Goal: Task Accomplishment & Management: Use online tool/utility

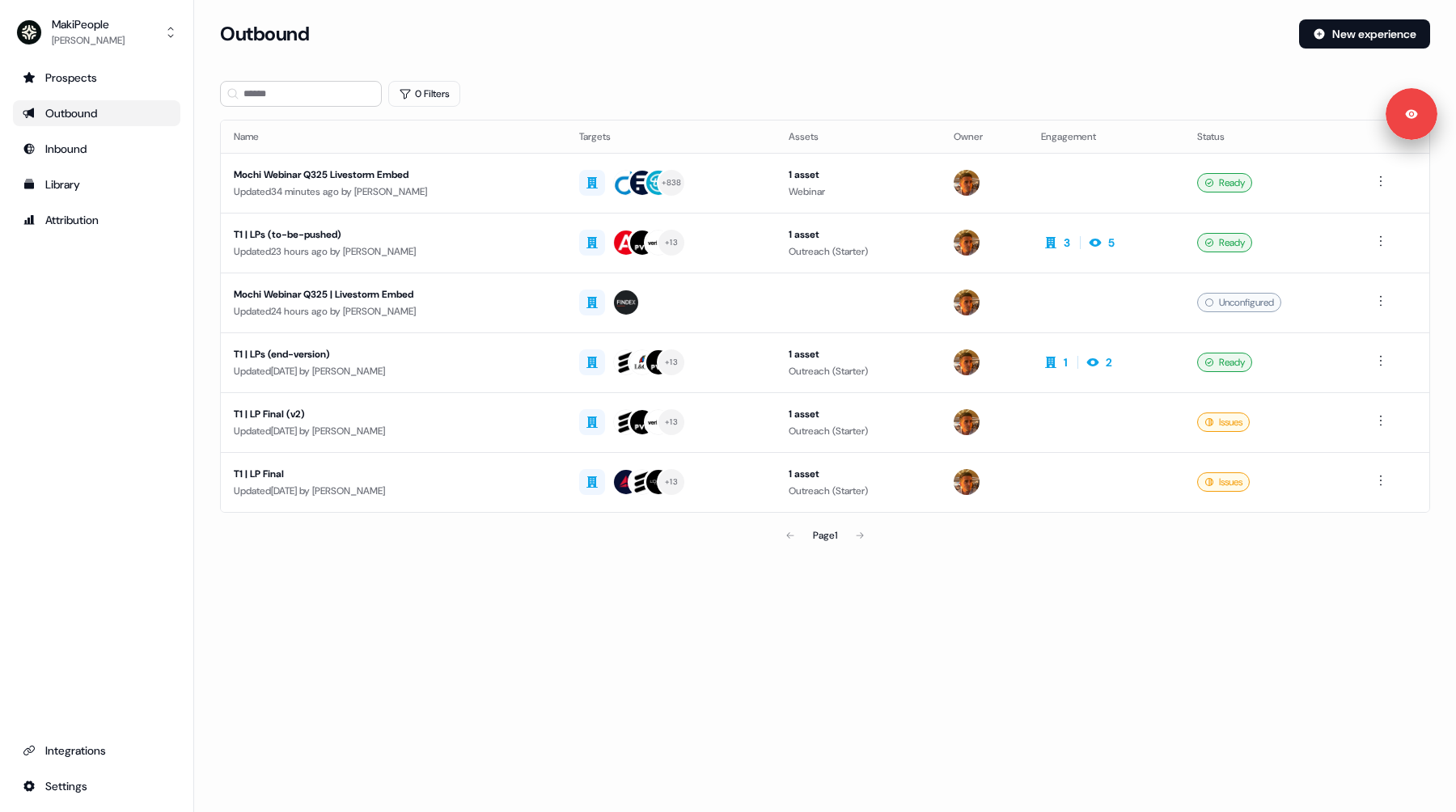
click at [703, 64] on div "Outbound New experience" at bounding box center [825, 43] width 1210 height 48
click at [439, 178] on div "Mochi Webinar Q325 Livestorm Embed" at bounding box center [394, 174] width 320 height 16
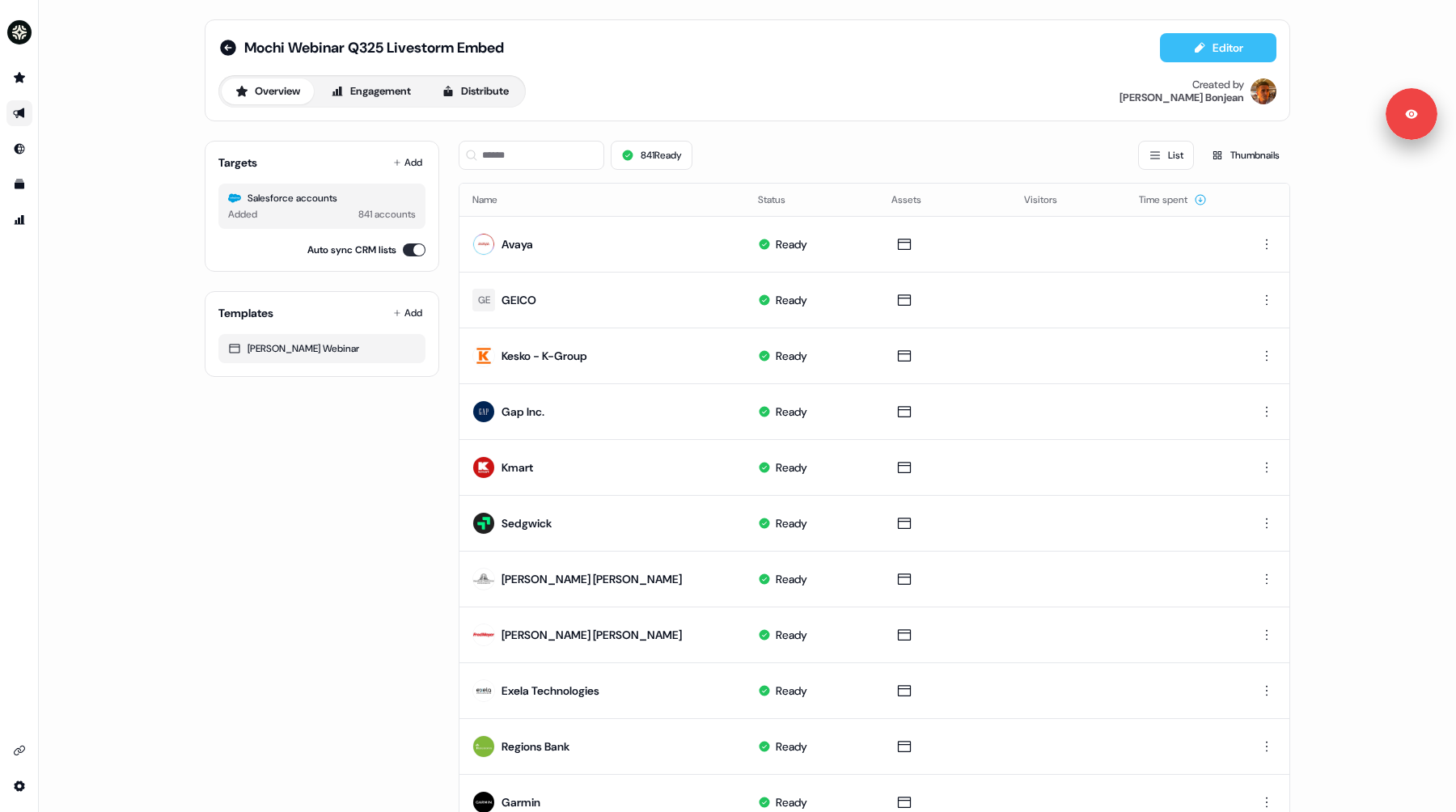
click at [1203, 51] on button "Editor" at bounding box center [1219, 47] width 117 height 29
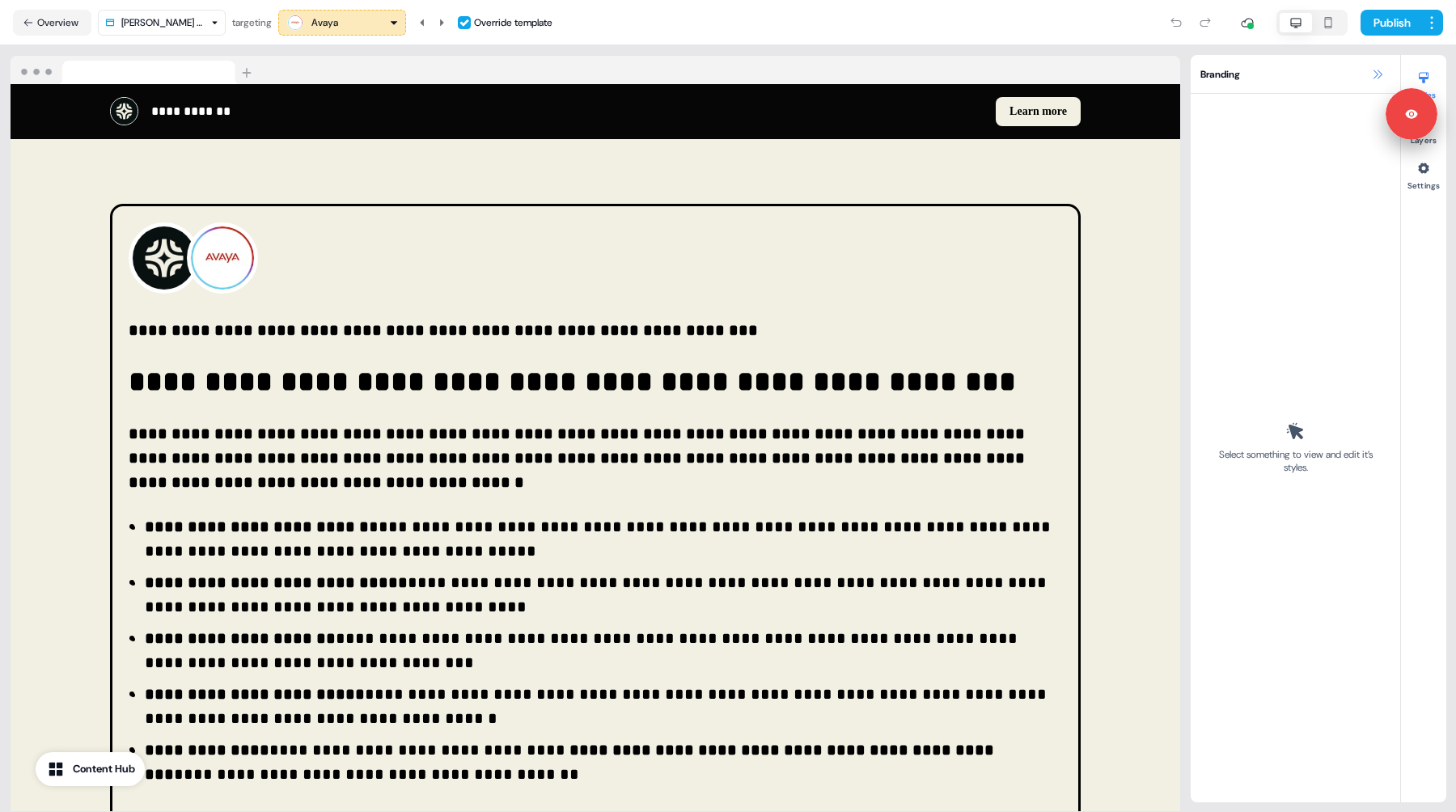
click at [1378, 72] on icon at bounding box center [1378, 75] width 13 height 13
click at [1377, 76] on icon at bounding box center [1378, 75] width 13 height 13
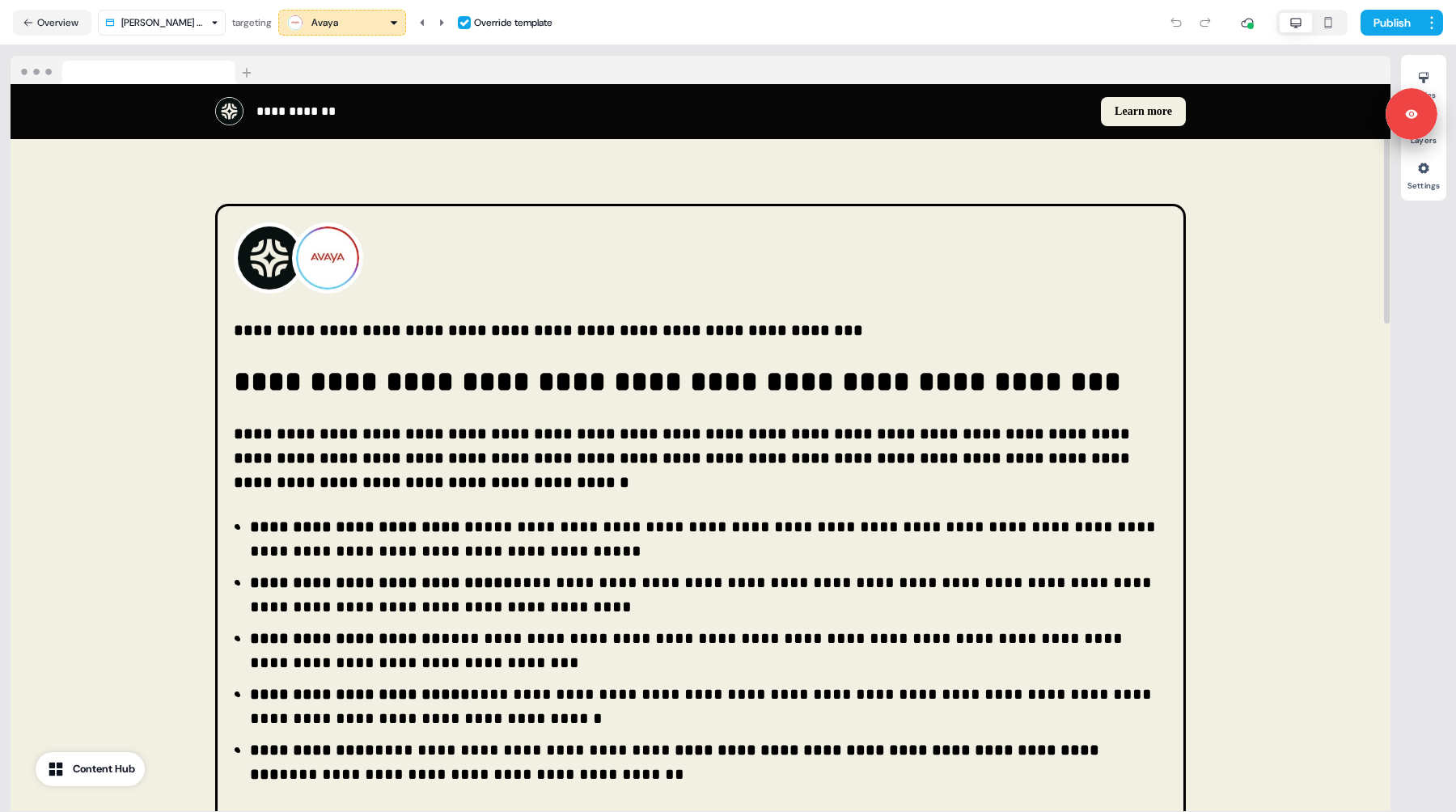
click at [394, 19] on icon "button" at bounding box center [395, 22] width 10 height 10
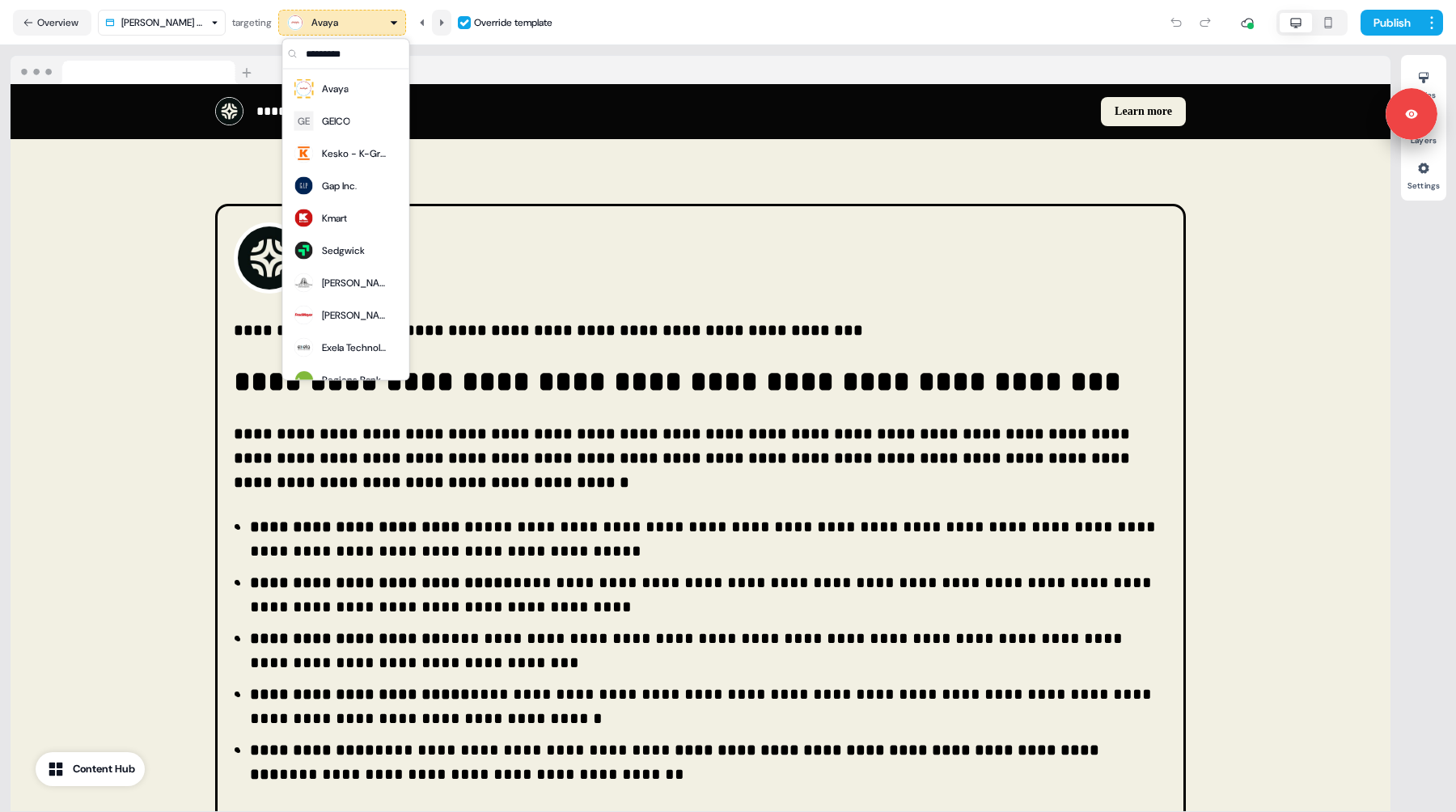
click at [447, 23] on icon at bounding box center [442, 22] width 10 height 10
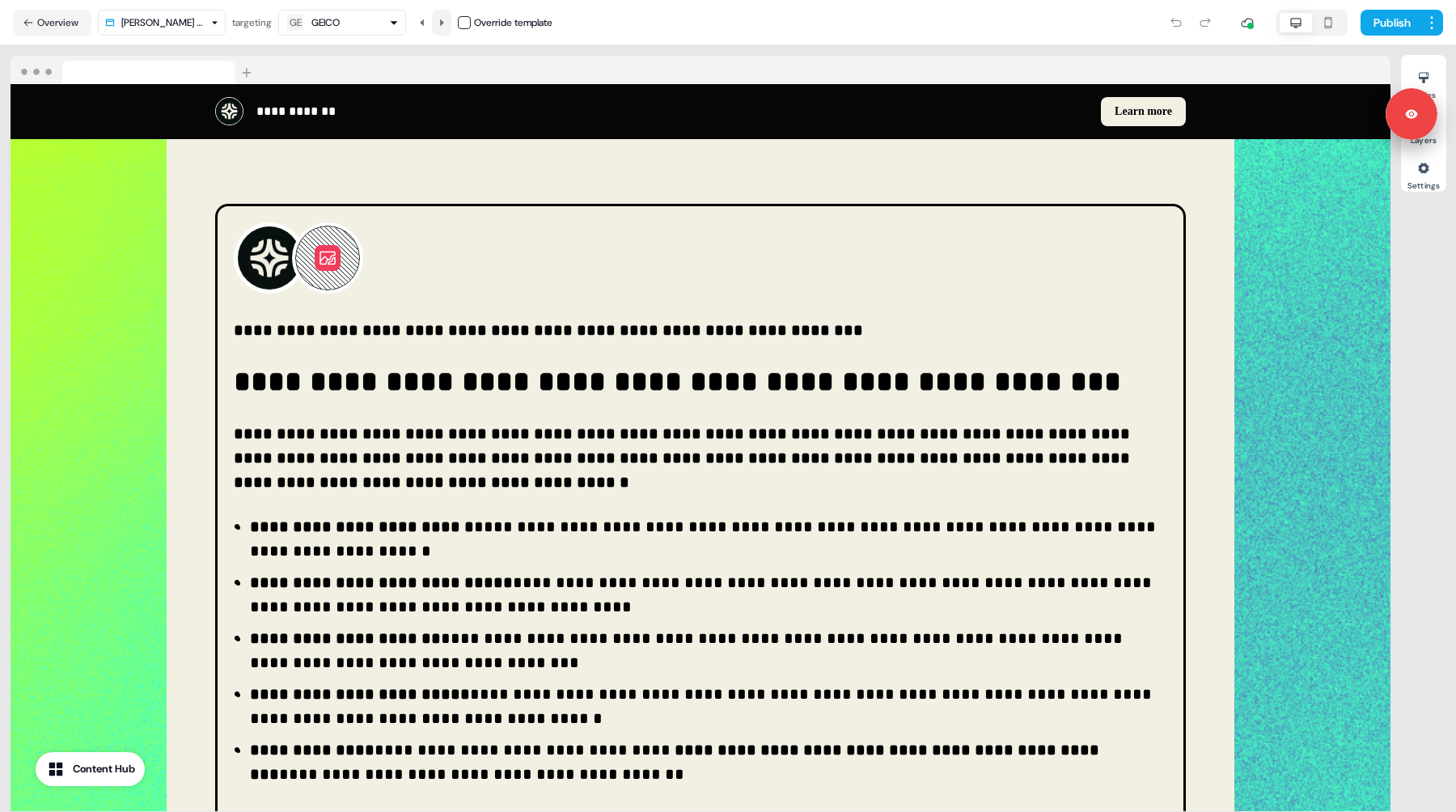
click at [451, 25] on button at bounding box center [441, 22] width 19 height 26
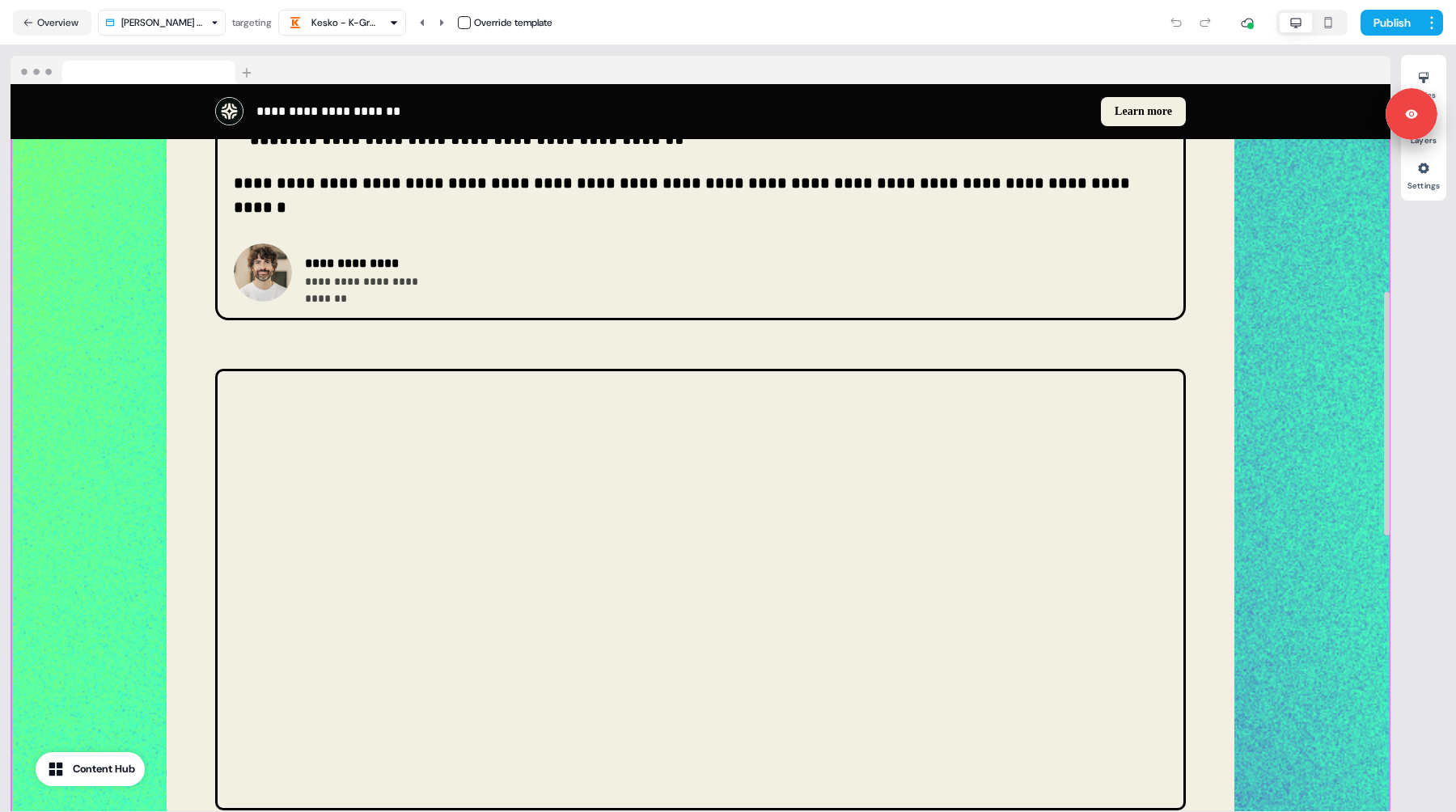
scroll to position [636, 0]
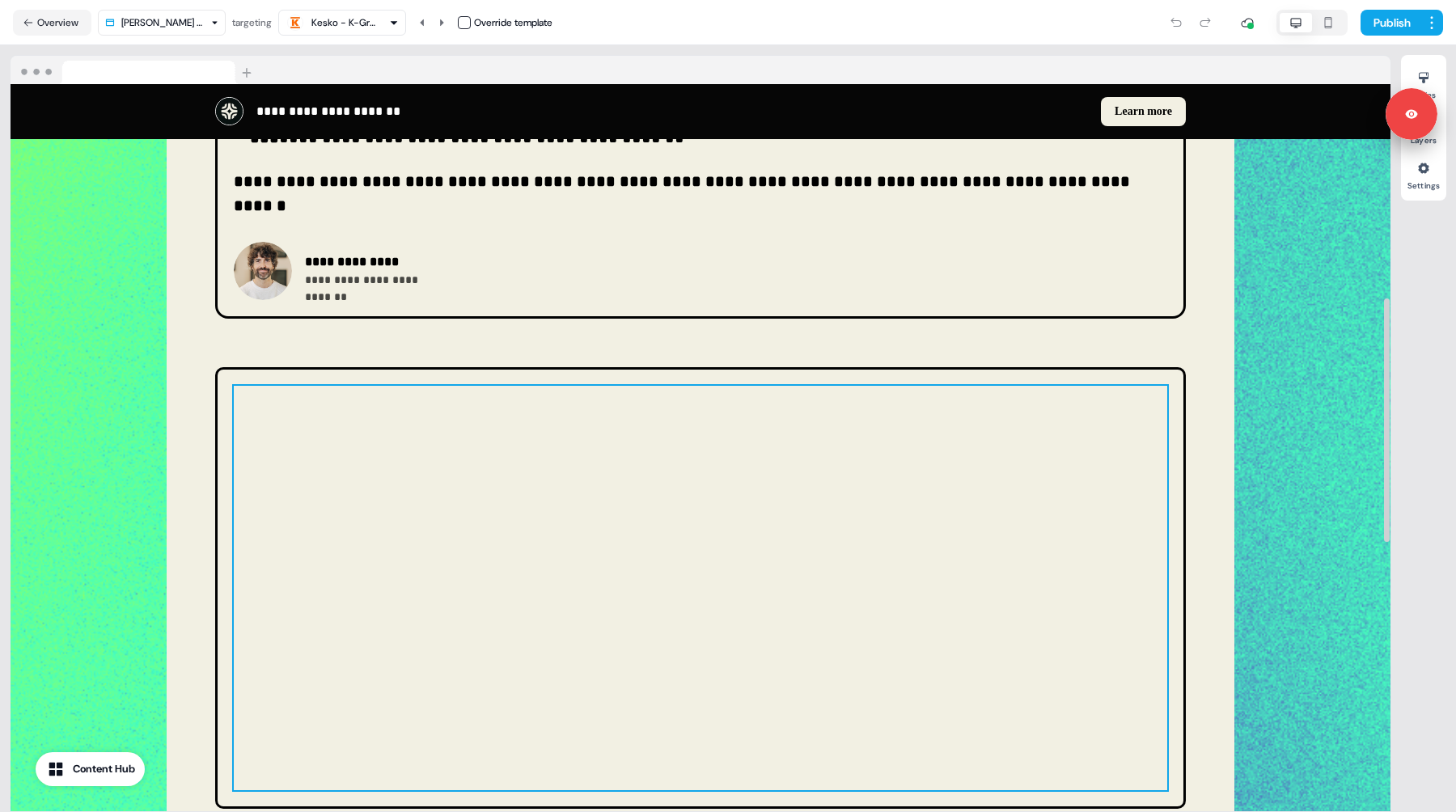
click at [935, 631] on div at bounding box center [701, 588] width 934 height 404
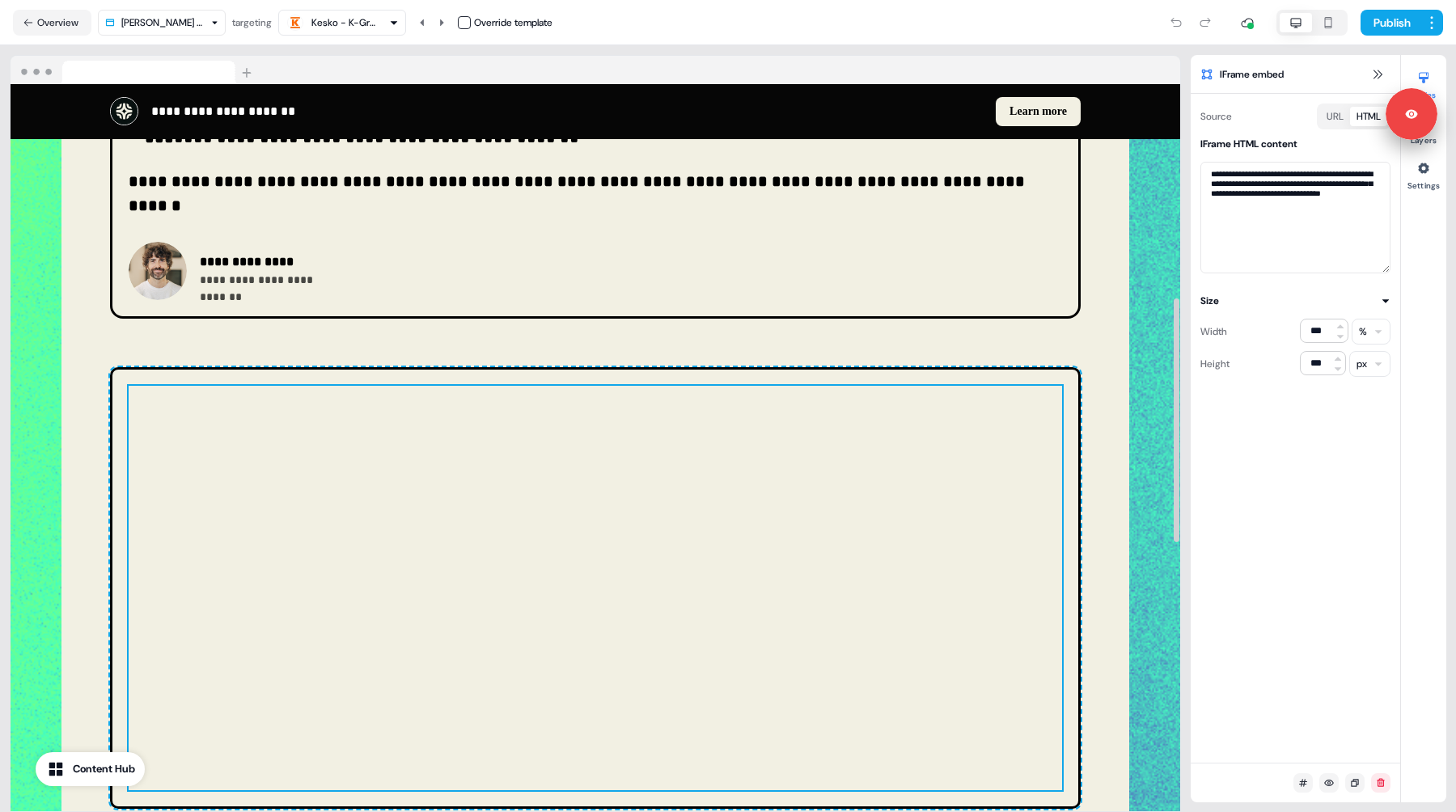
click at [594, 654] on div at bounding box center [596, 588] width 934 height 404
click at [1297, 503] on div "**********" at bounding box center [1296, 428] width 210 height 669
drag, startPoint x: 1211, startPoint y: 175, endPoint x: 1388, endPoint y: 220, distance: 182.6
click at [1388, 220] on textarea "**********" at bounding box center [1295, 217] width 190 height 111
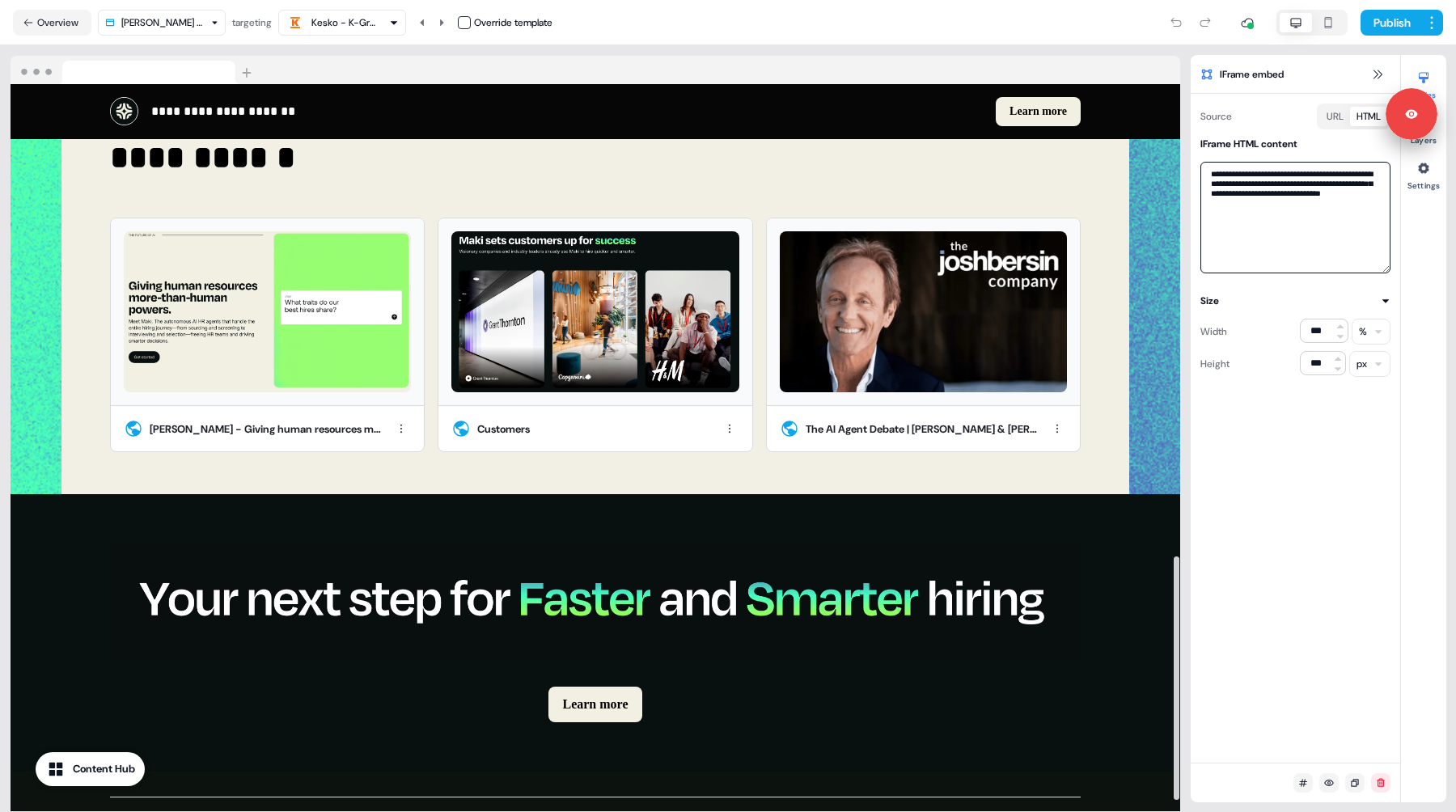
scroll to position [1438, 0]
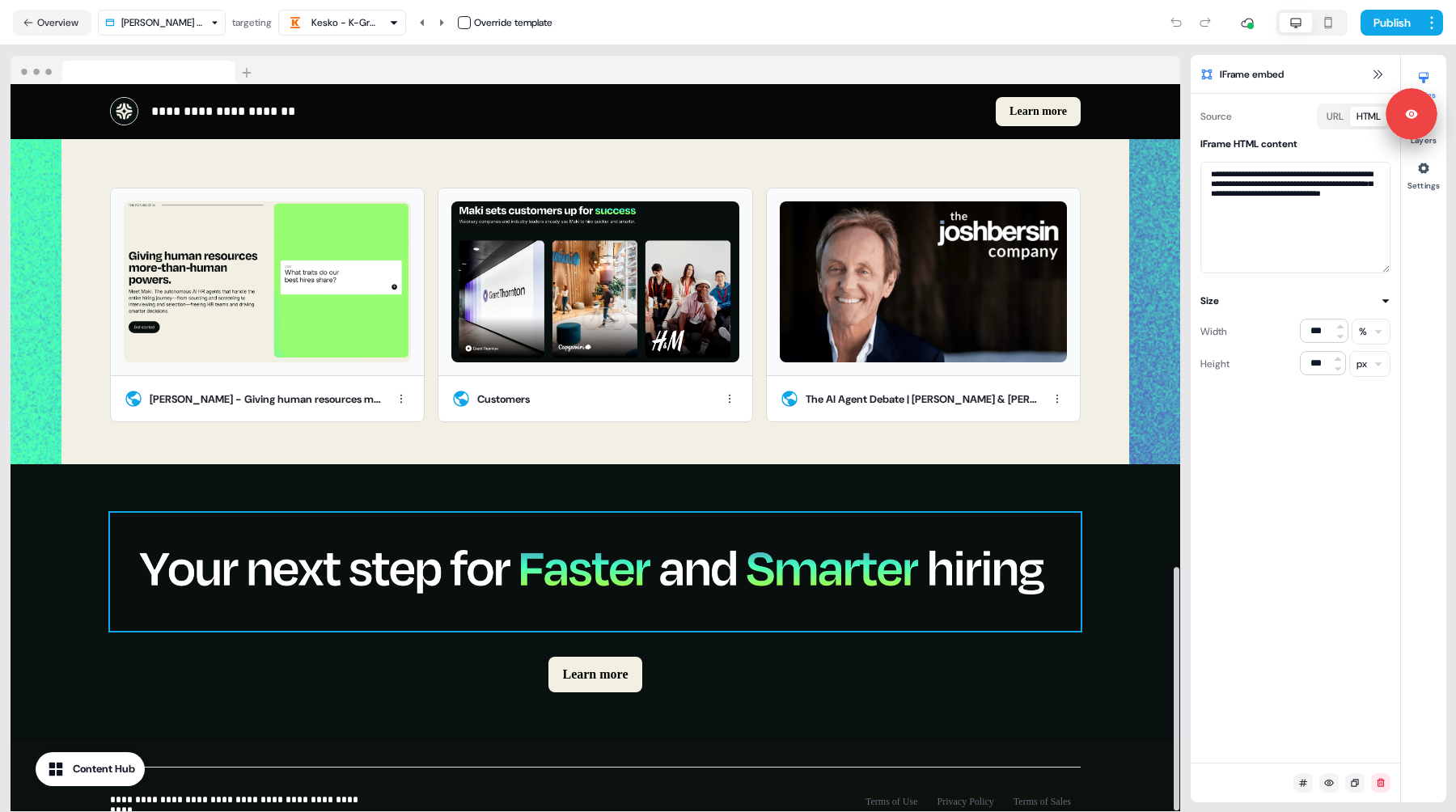
click at [639, 512] on img at bounding box center [595, 571] width 971 height 117
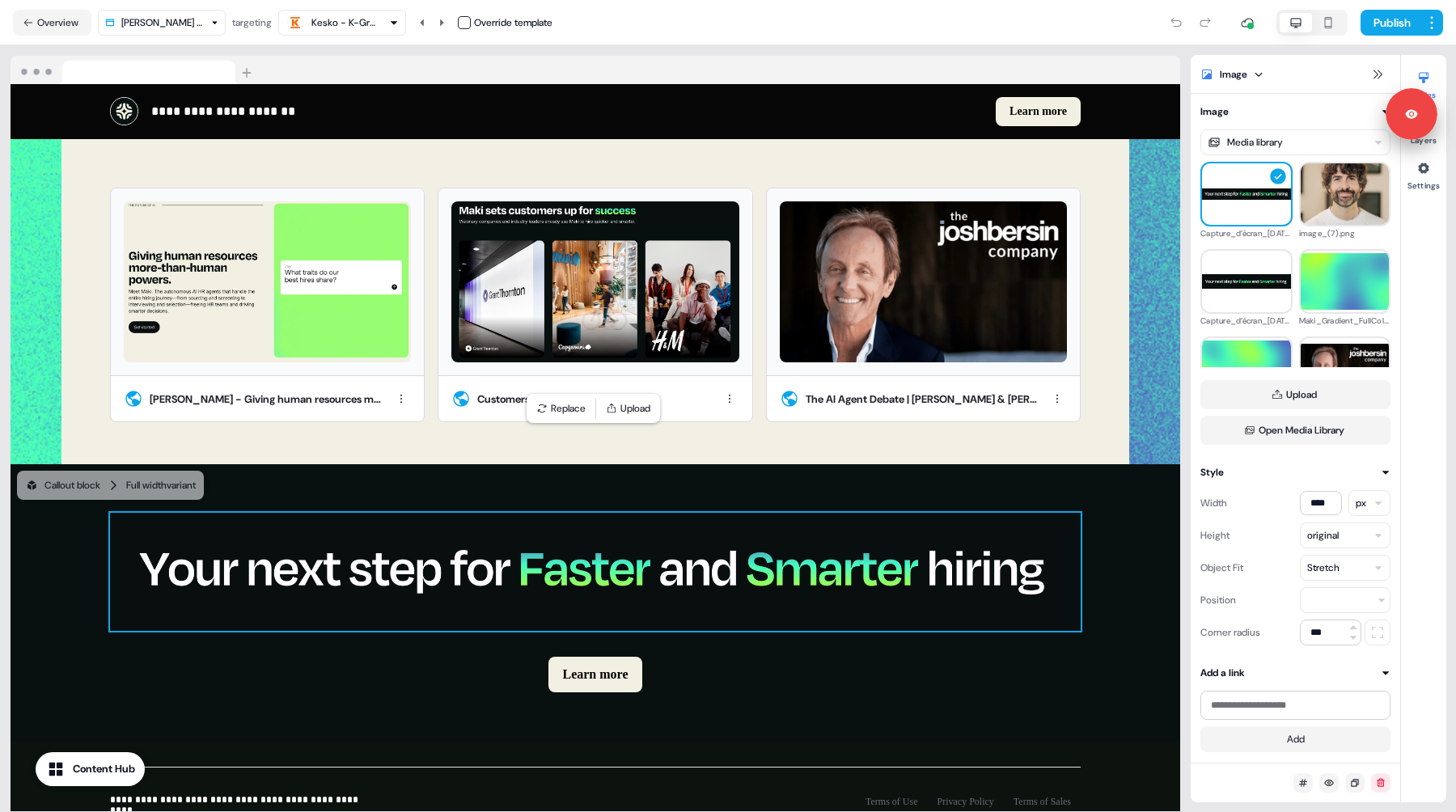
click at [1321, 20] on icon "button" at bounding box center [1328, 22] width 19 height 13
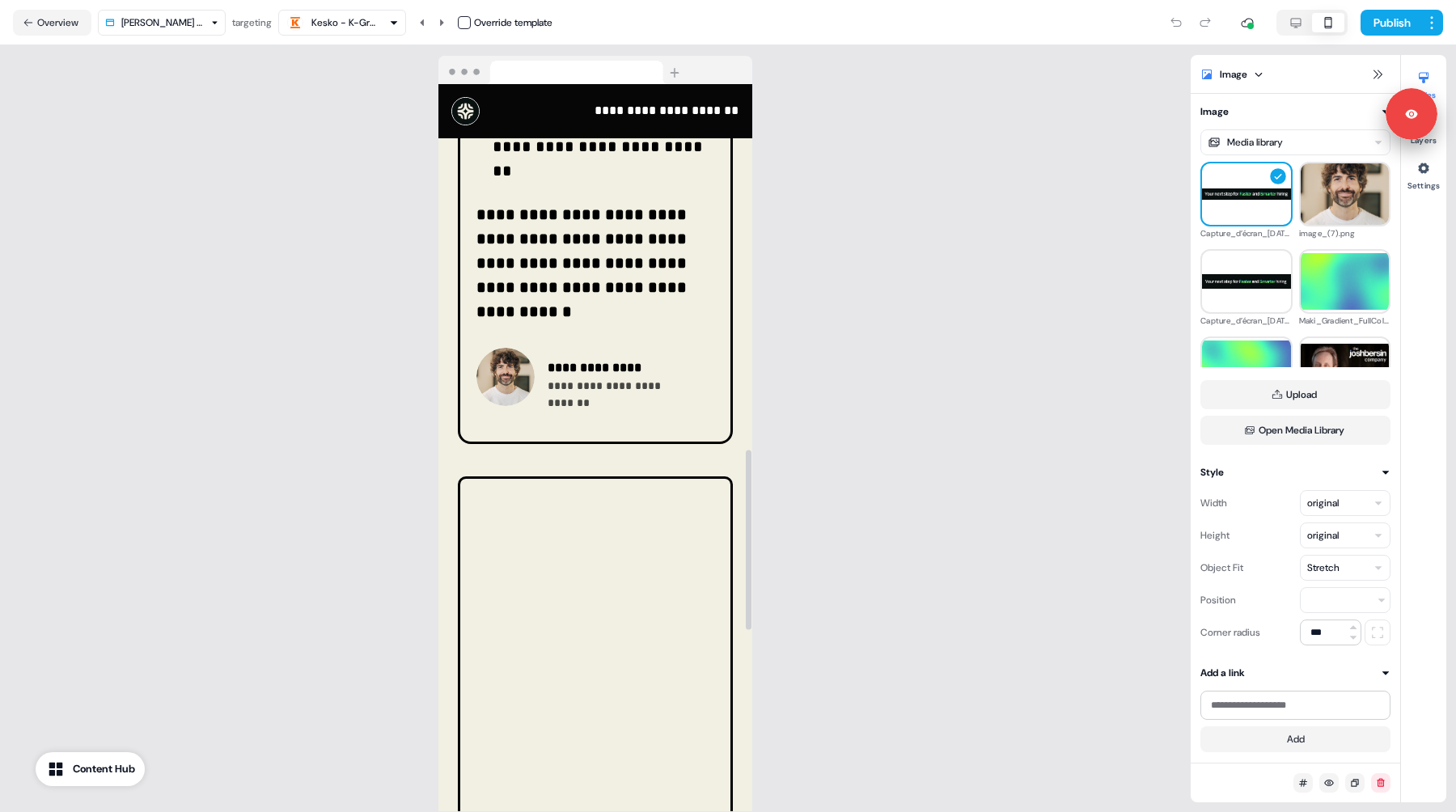
scroll to position [1478, 0]
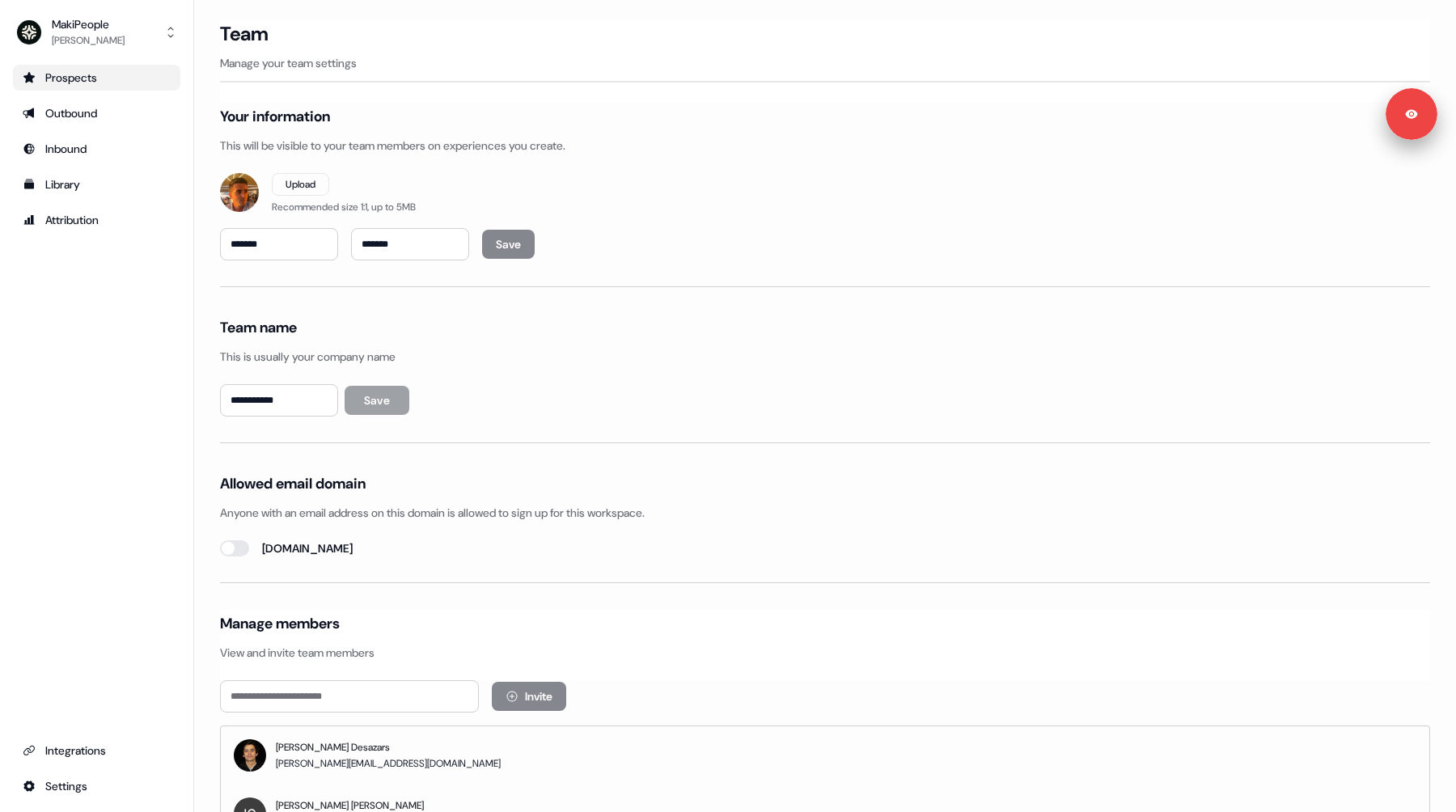
click at [70, 75] on div "Prospects" at bounding box center [97, 77] width 148 height 16
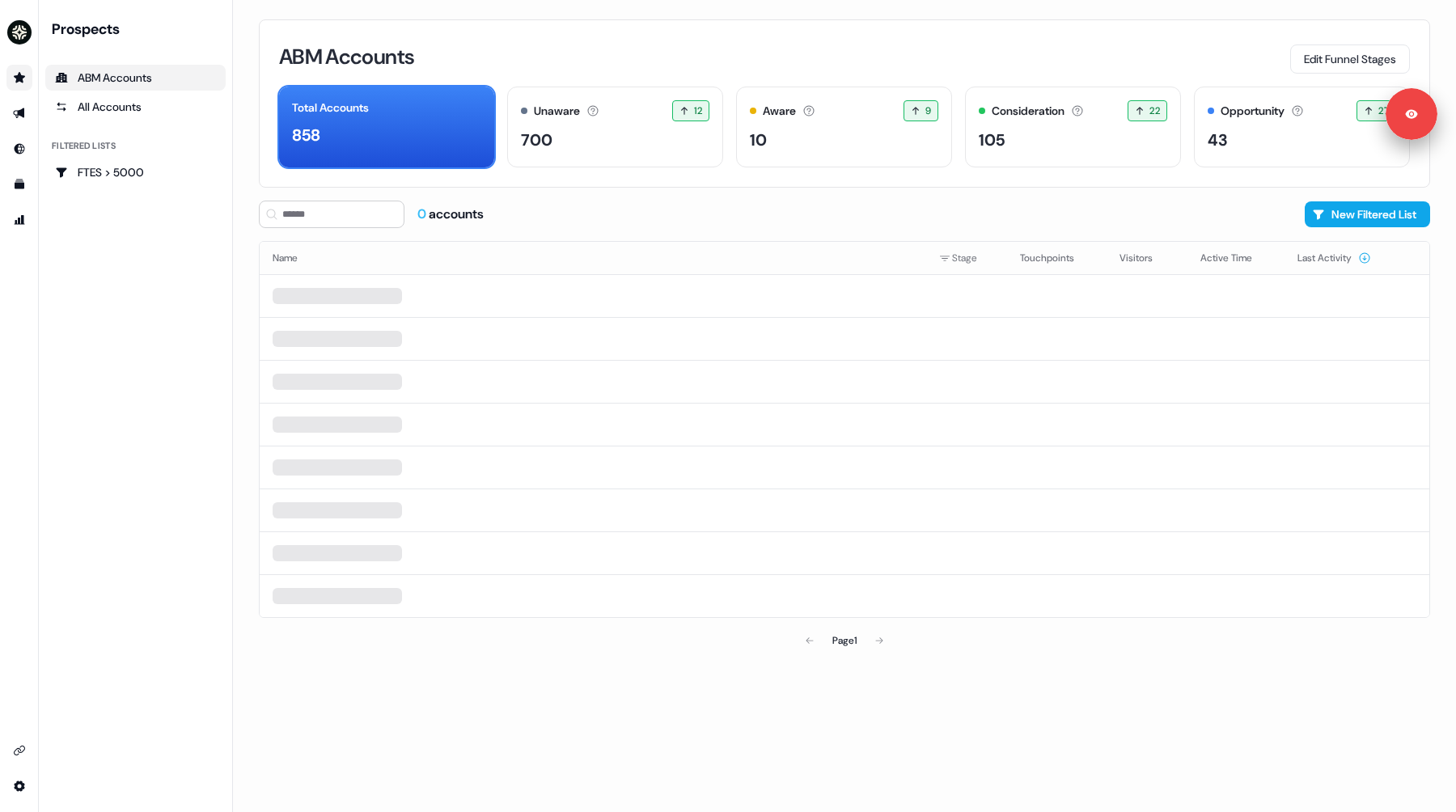
click at [122, 355] on div "Prospects ABM Accounts All Accounts Filtered lists FTES > 5000" at bounding box center [135, 405] width 181 height 773
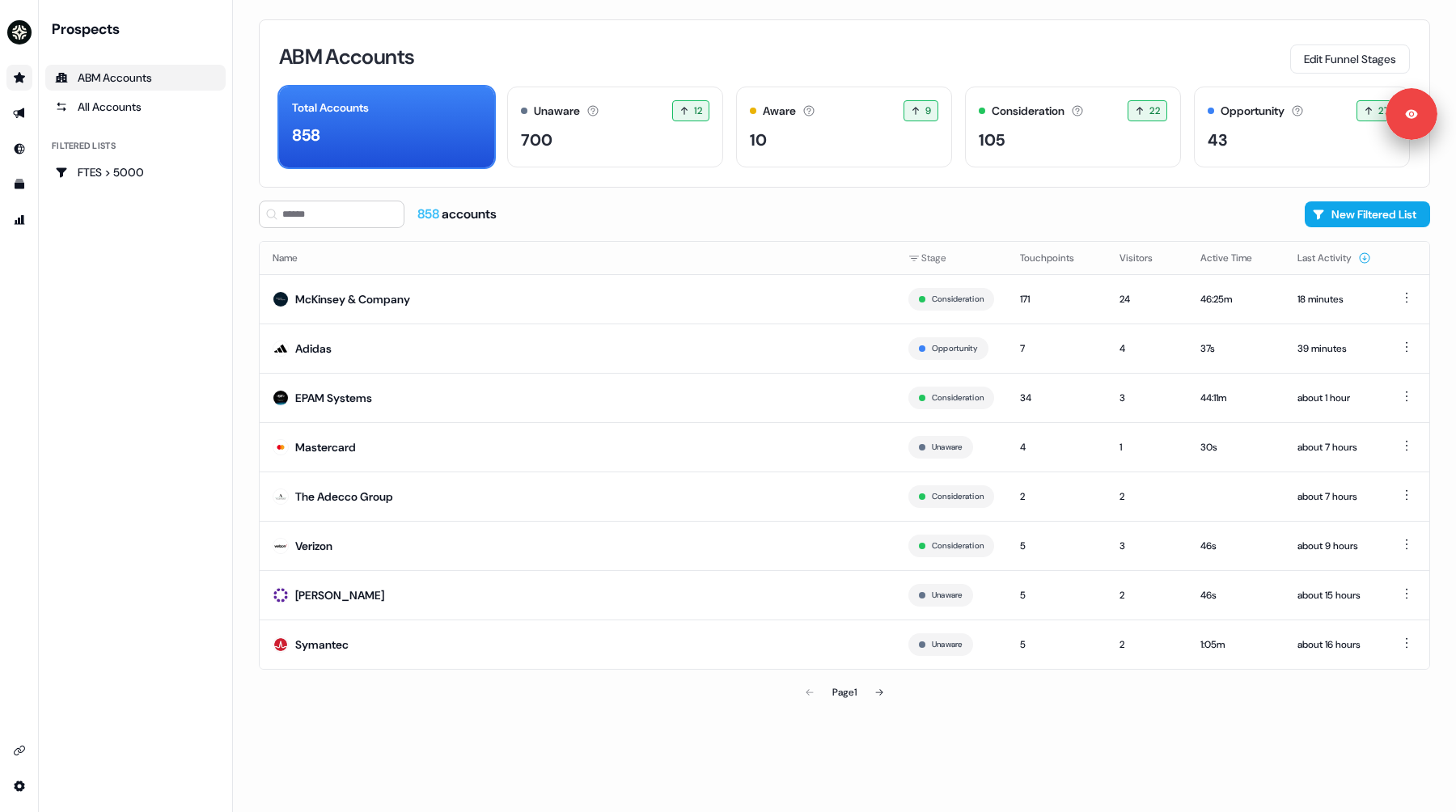
click at [1333, 75] on div "ABM Accounts Edit Funnel Stages Total Accounts 858 Unaware The default stage al…" at bounding box center [844, 103] width 1171 height 168
click at [1330, 65] on button "Edit Funnel Stages" at bounding box center [1350, 58] width 120 height 29
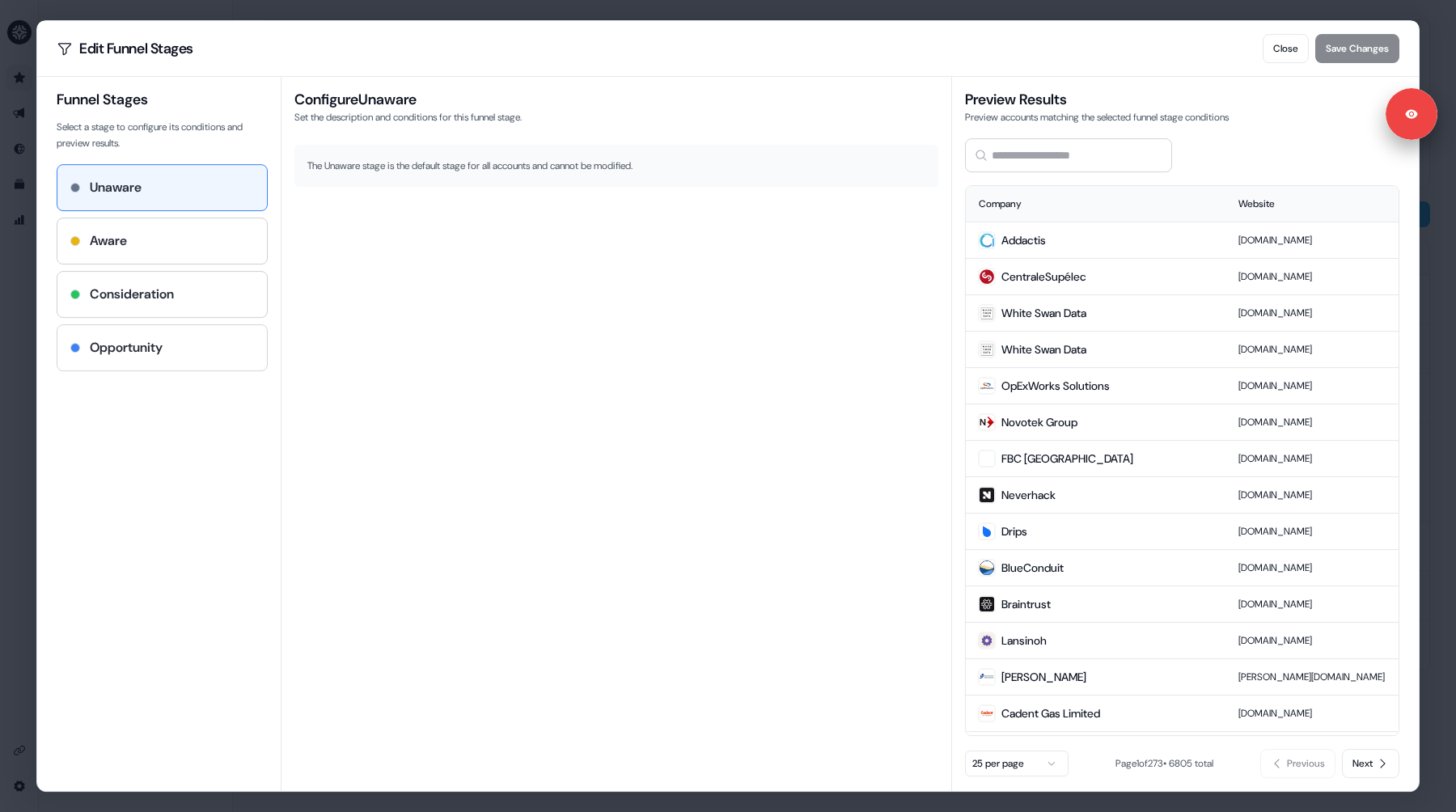
click at [203, 342] on div "Opportunity" at bounding box center [162, 347] width 184 height 19
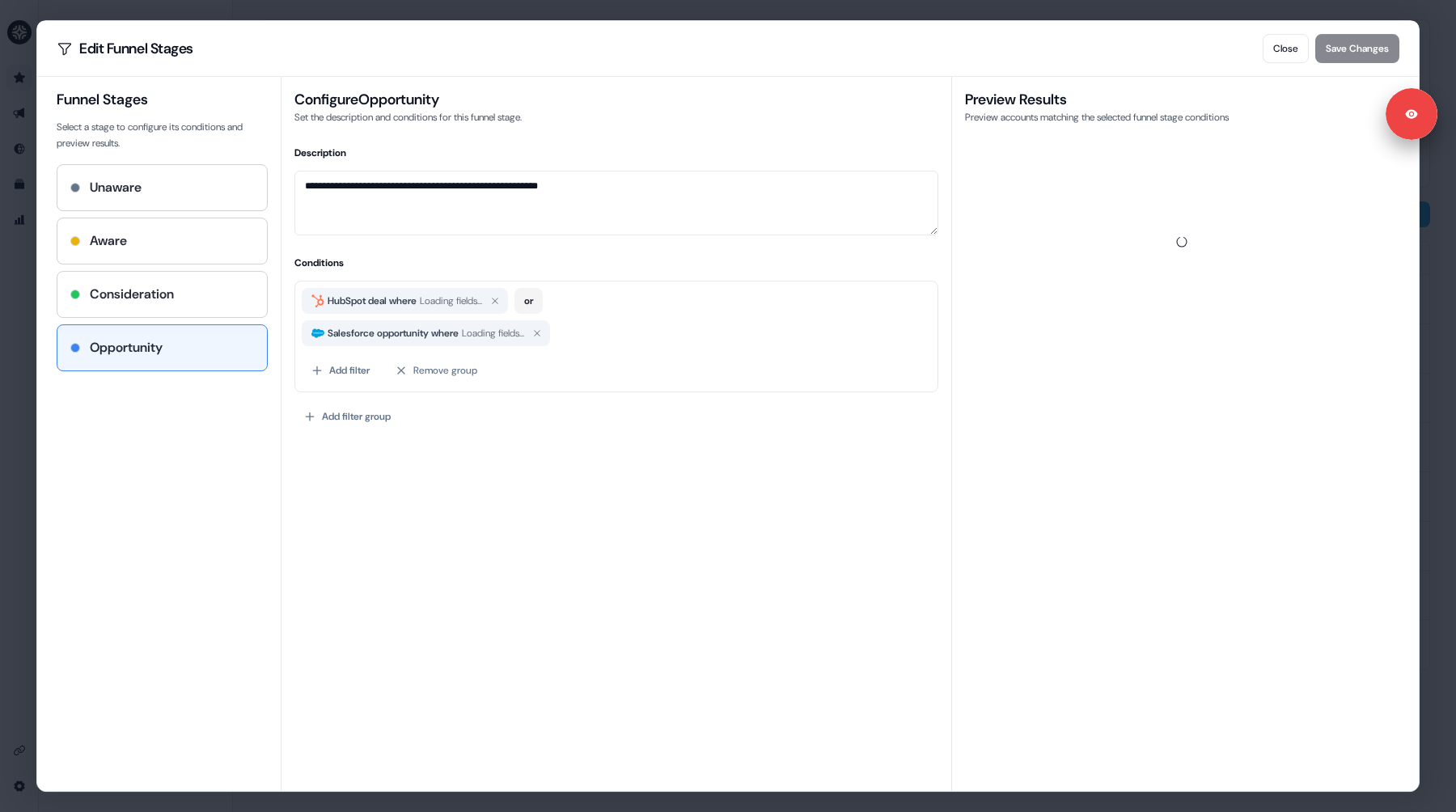
click at [457, 332] on span "Salesforce opportunity where" at bounding box center [393, 333] width 137 height 16
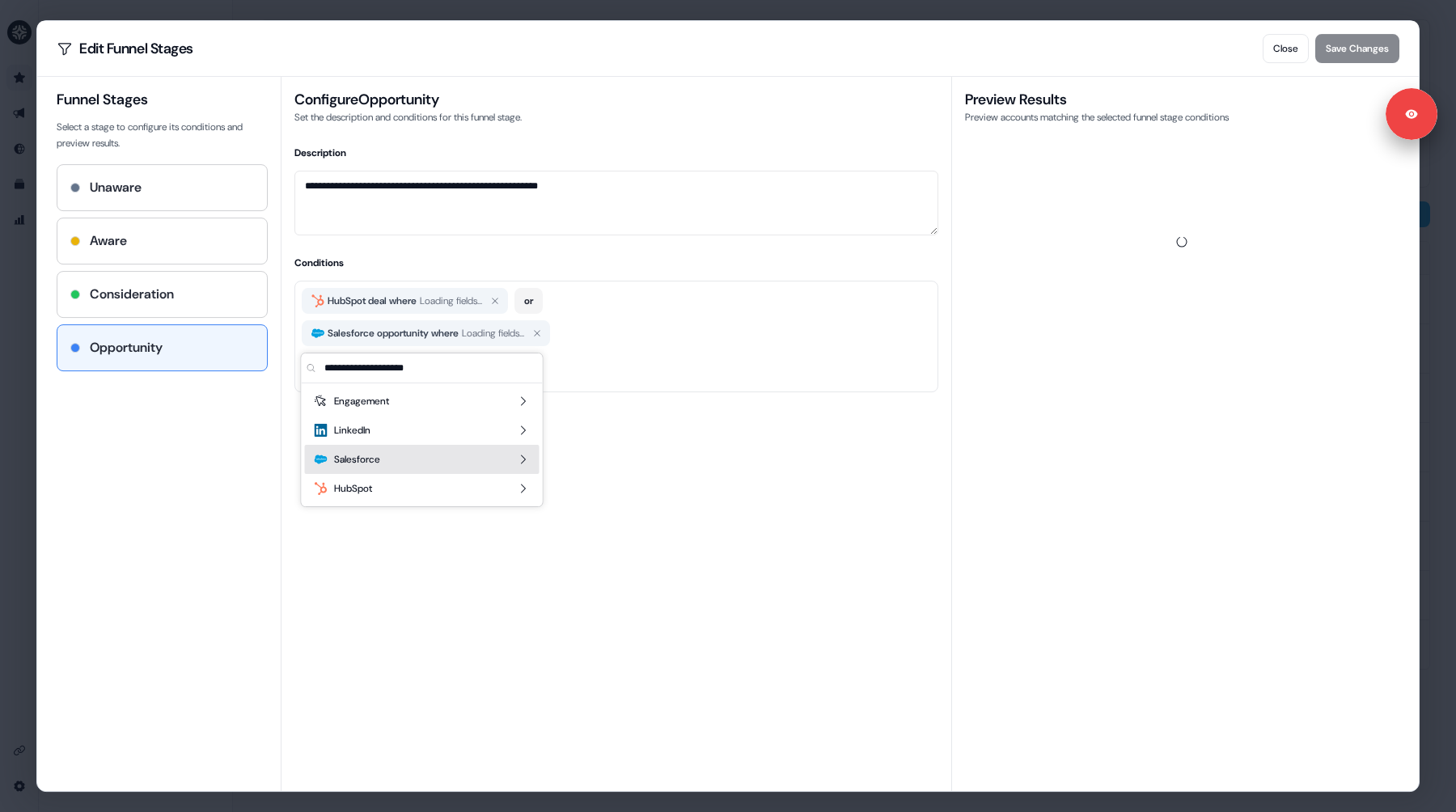
click at [387, 449] on div "Salesforce" at bounding box center [422, 459] width 235 height 29
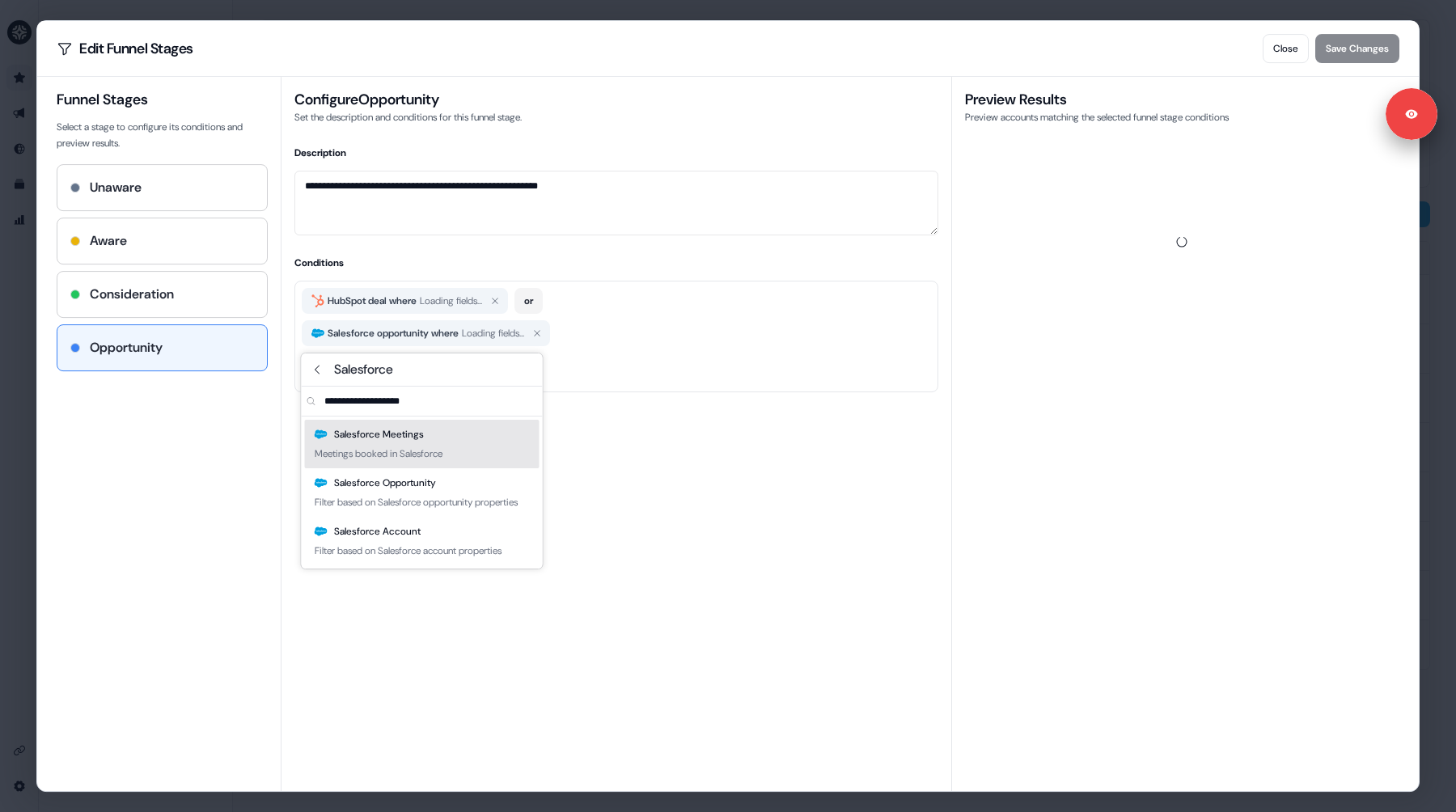
click at [208, 448] on div "Funnel Stages Select a stage to configure its conditions and preview results. U…" at bounding box center [168, 433] width 224 height 714
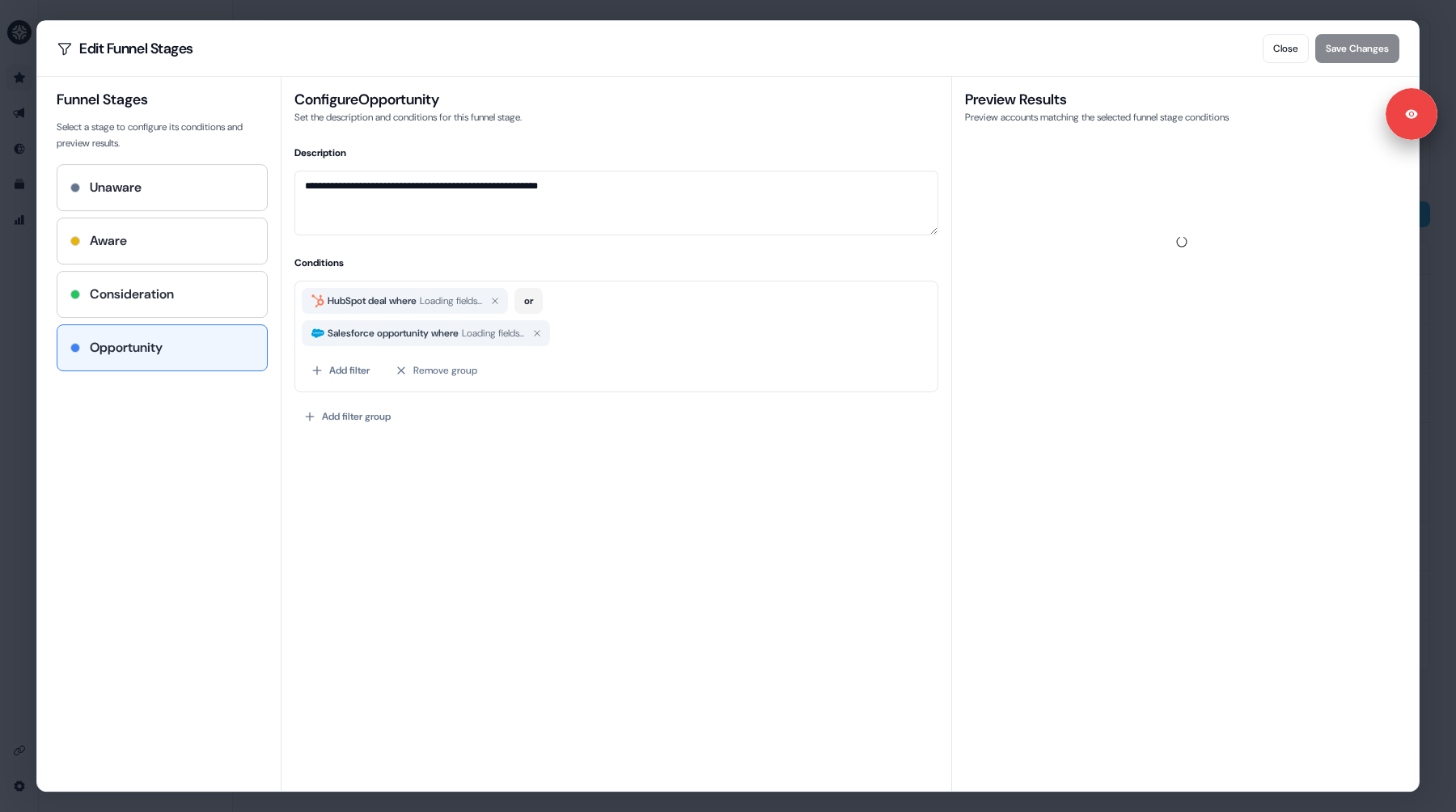
click at [209, 444] on div "Funnel Stages Select a stage to configure its conditions and preview results. U…" at bounding box center [168, 433] width 224 height 714
click at [32, 265] on div "**********" at bounding box center [728, 406] width 1456 height 812
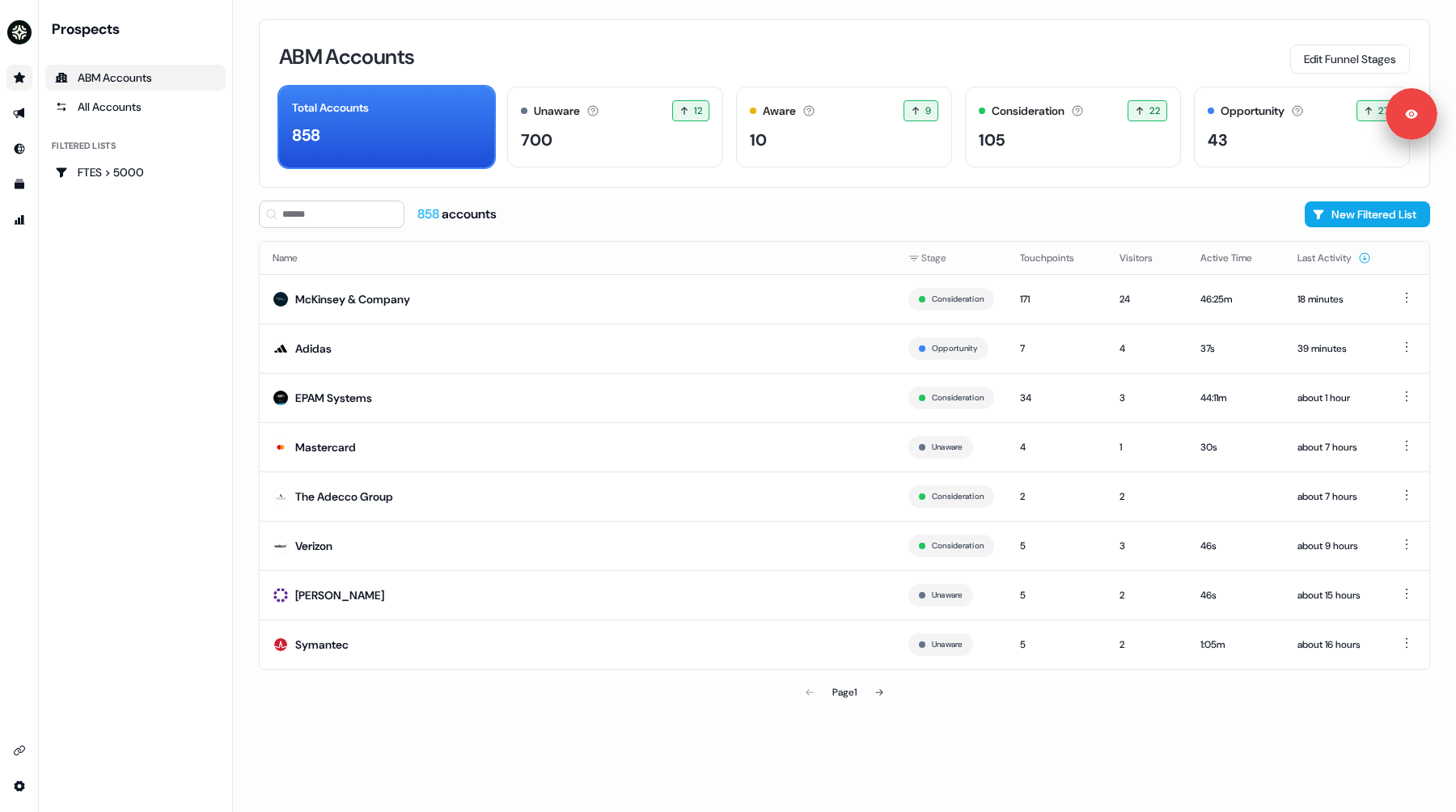
drag, startPoint x: 1018, startPoint y: 51, endPoint x: 1000, endPoint y: 52, distance: 18.0
click at [1018, 51] on div "ABM Accounts Edit Funnel Stages" at bounding box center [844, 57] width 1131 height 34
click at [892, 689] on button at bounding box center [879, 692] width 32 height 32
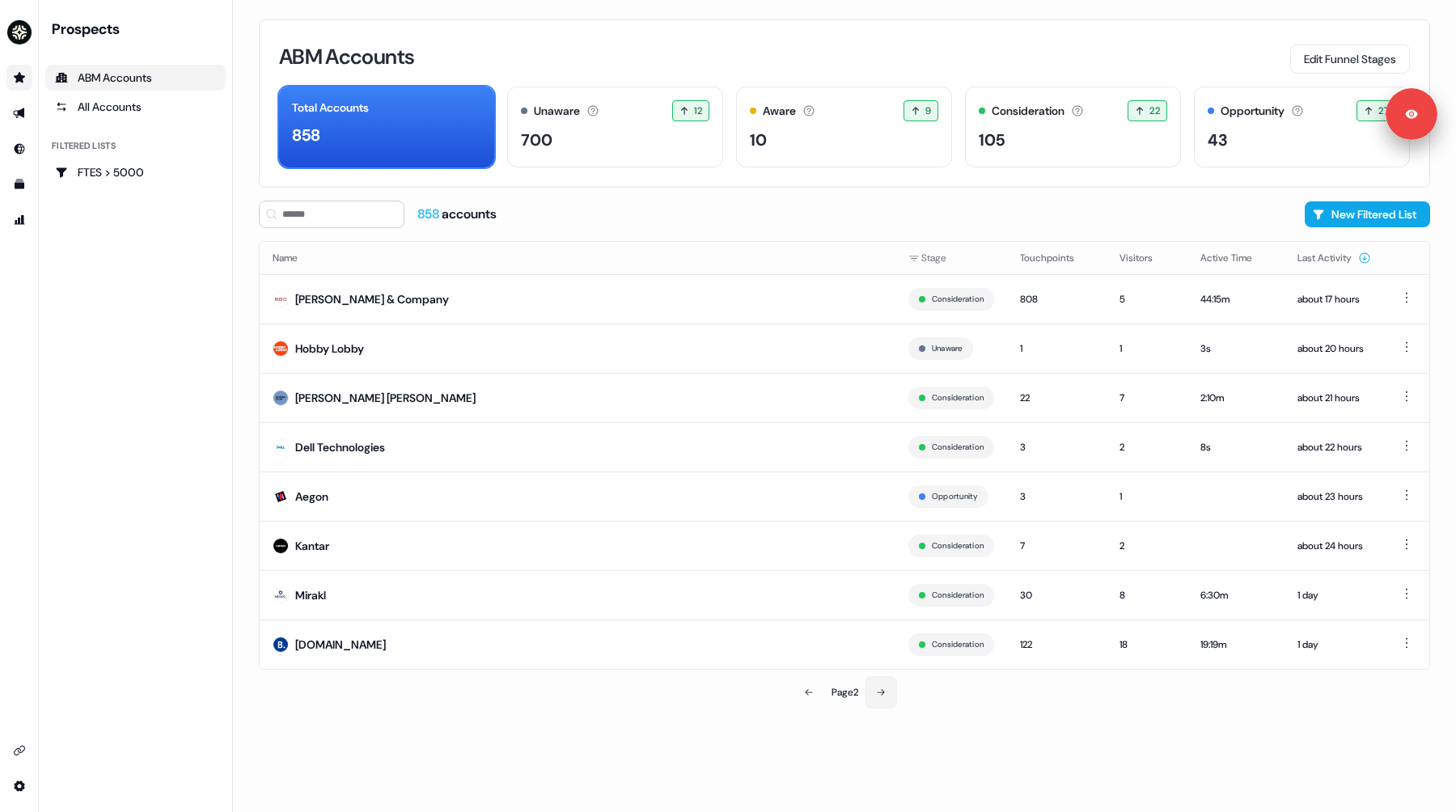
click at [882, 687] on icon at bounding box center [882, 692] width 10 height 10
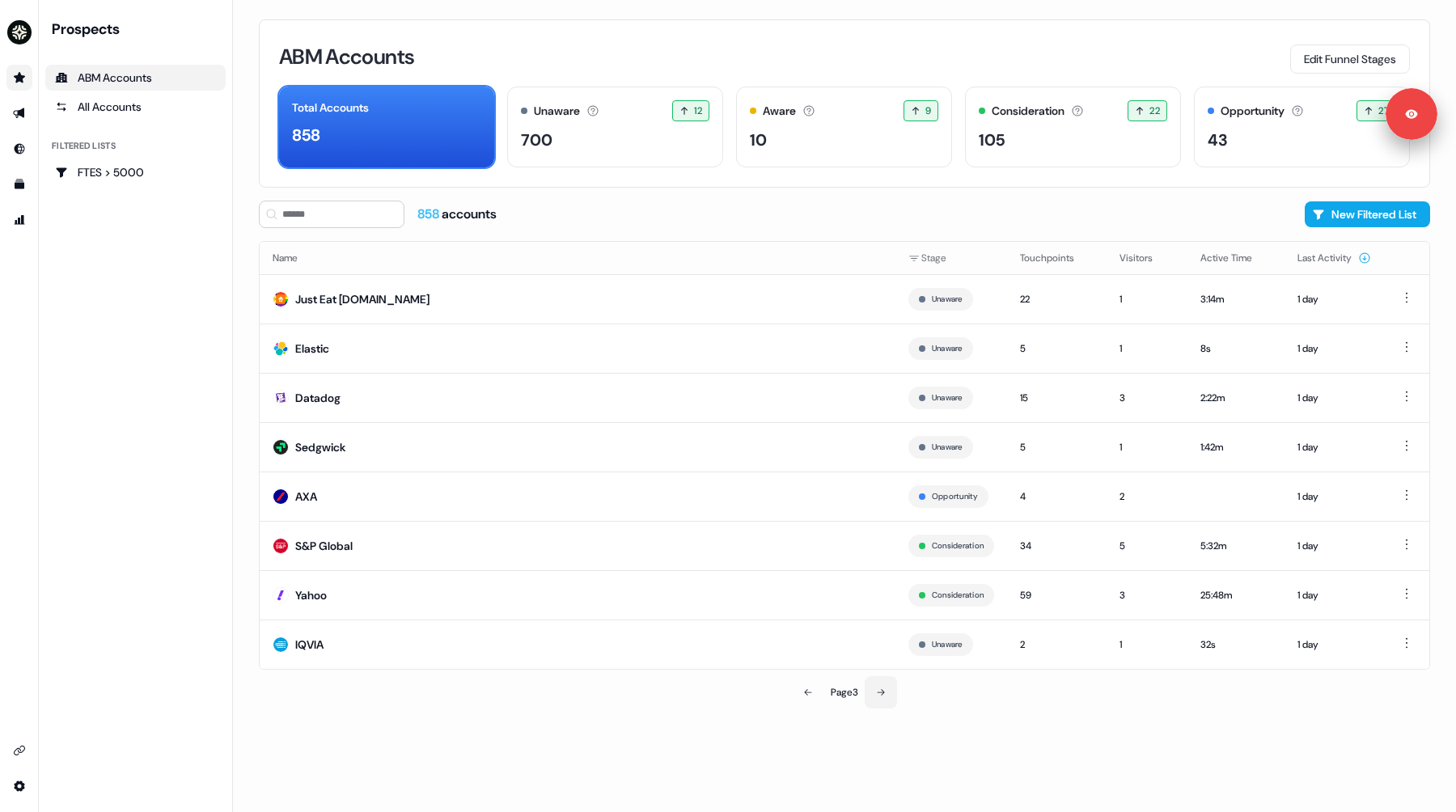
click at [879, 694] on icon at bounding box center [882, 692] width 10 height 10
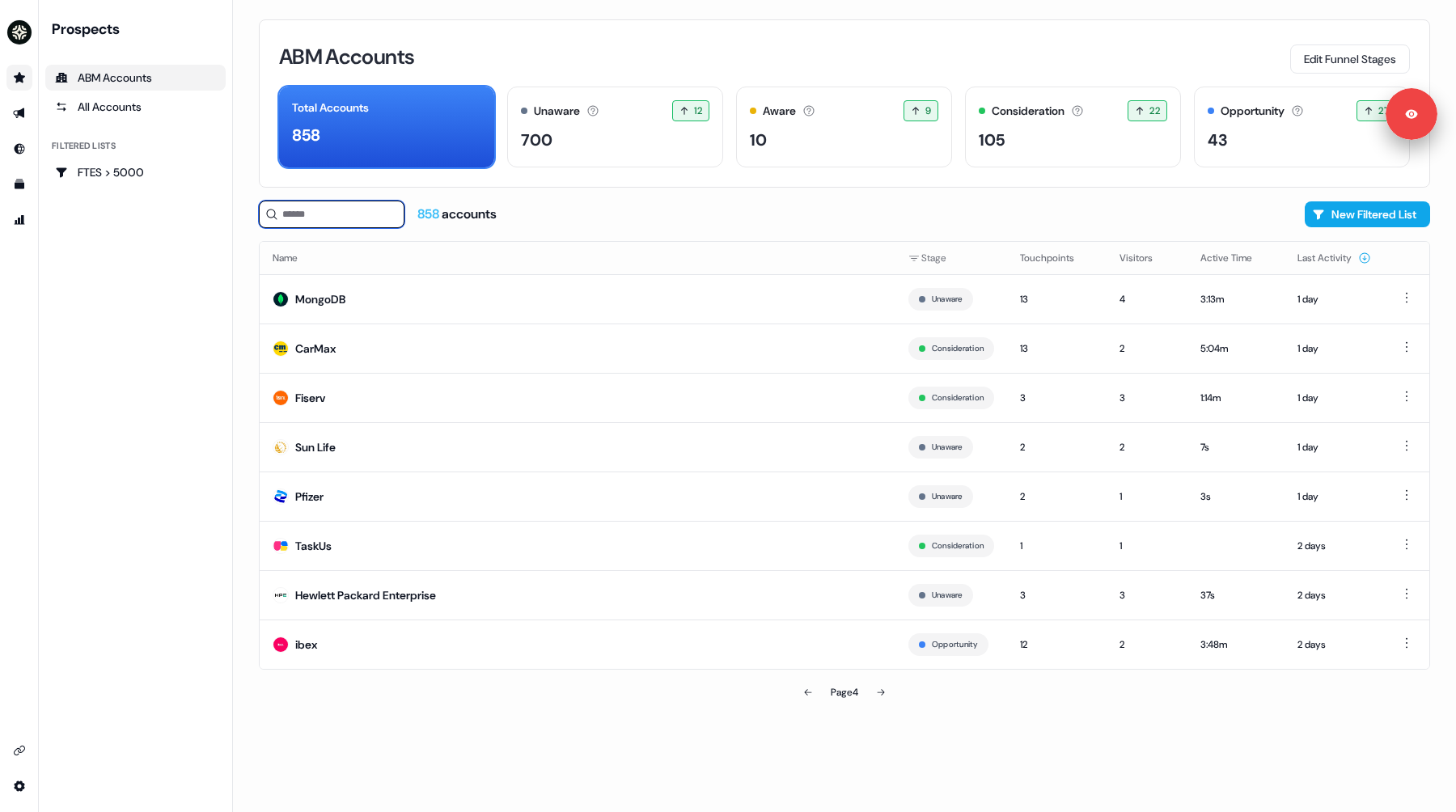
click at [319, 215] on input at bounding box center [331, 214] width 146 height 27
click at [1014, 134] on div "105" at bounding box center [1073, 140] width 188 height 24
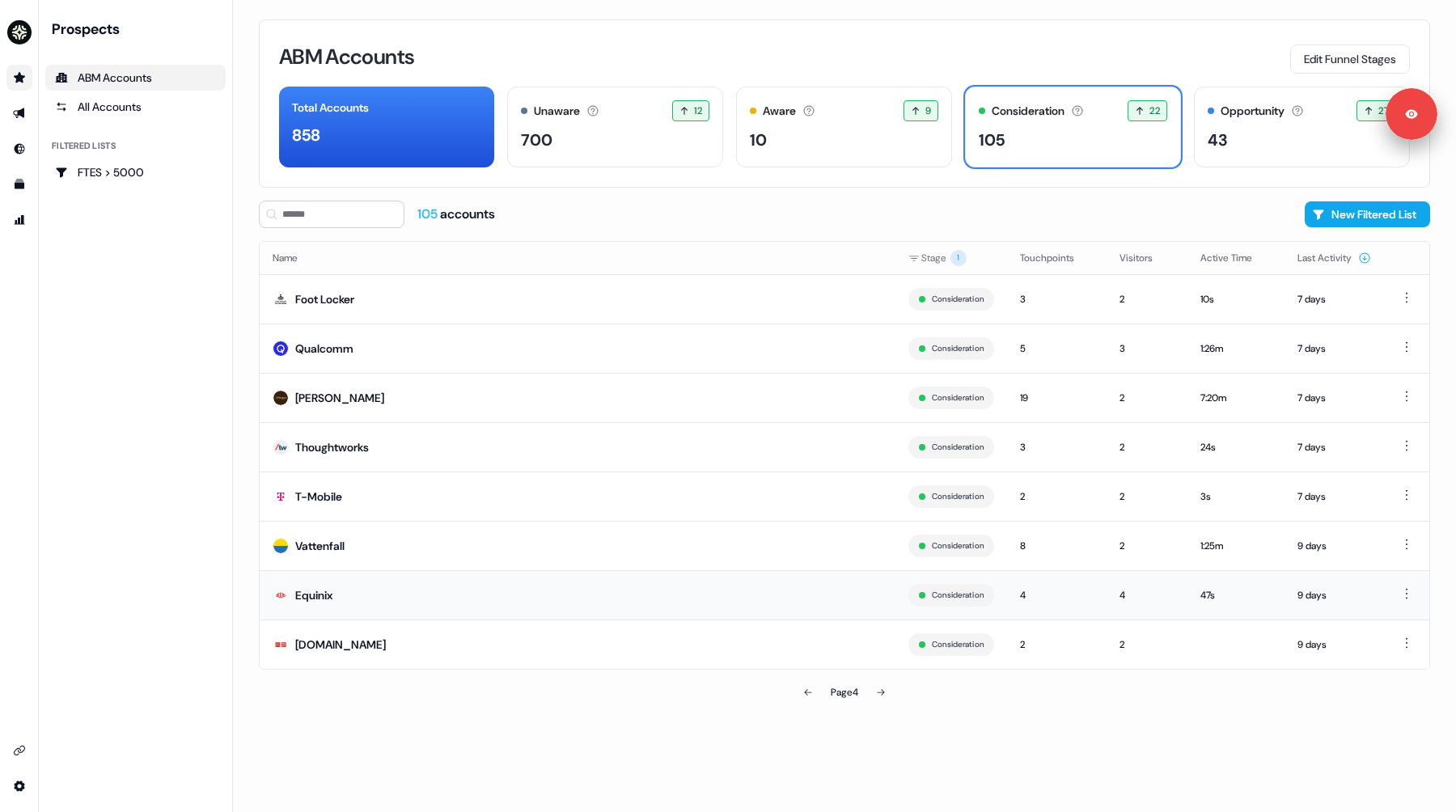
click at [463, 590] on td "Equinix" at bounding box center [578, 594] width 636 height 49
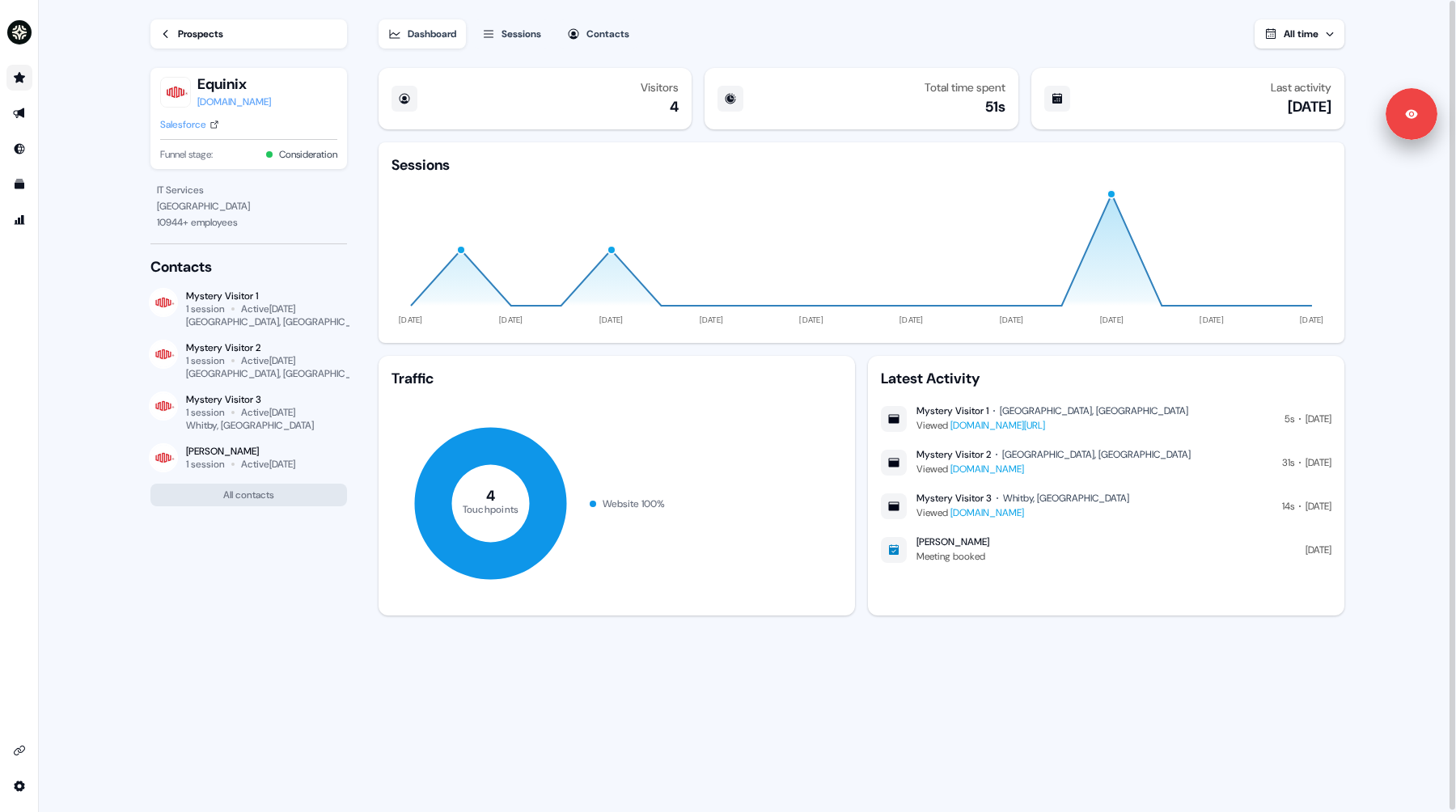
click at [928, 542] on div "Asud Anderson" at bounding box center [952, 542] width 72 height 13
drag, startPoint x: 916, startPoint y: 543, endPoint x: 1104, endPoint y: 556, distance: 188.4
click at [1104, 556] on div "Asud Anderson Meeting booked 07 Aug" at bounding box center [1106, 549] width 450 height 29
click at [192, 44] on link "Prospects" at bounding box center [249, 33] width 196 height 29
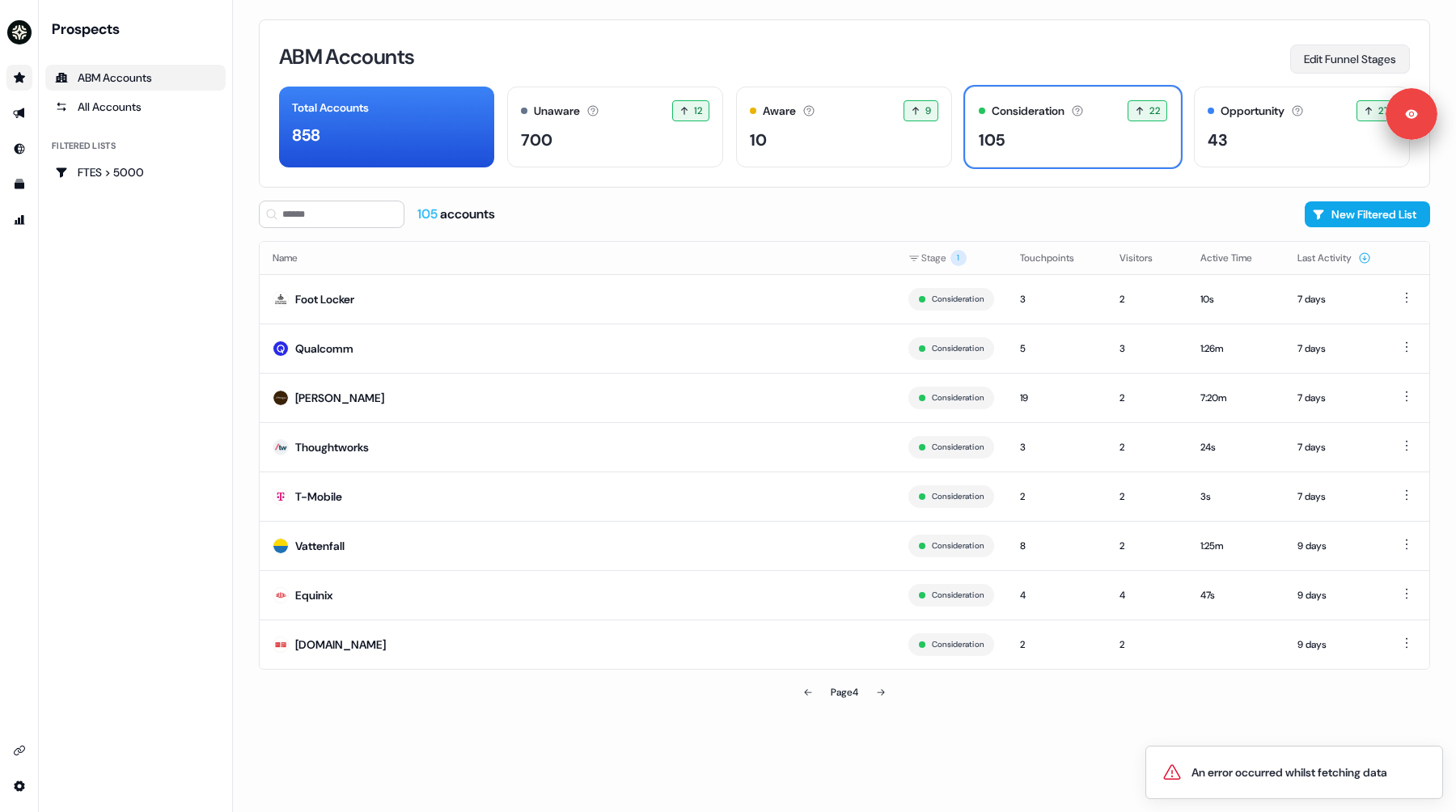
click at [1341, 62] on button "Edit Funnel Stages" at bounding box center [1350, 58] width 120 height 29
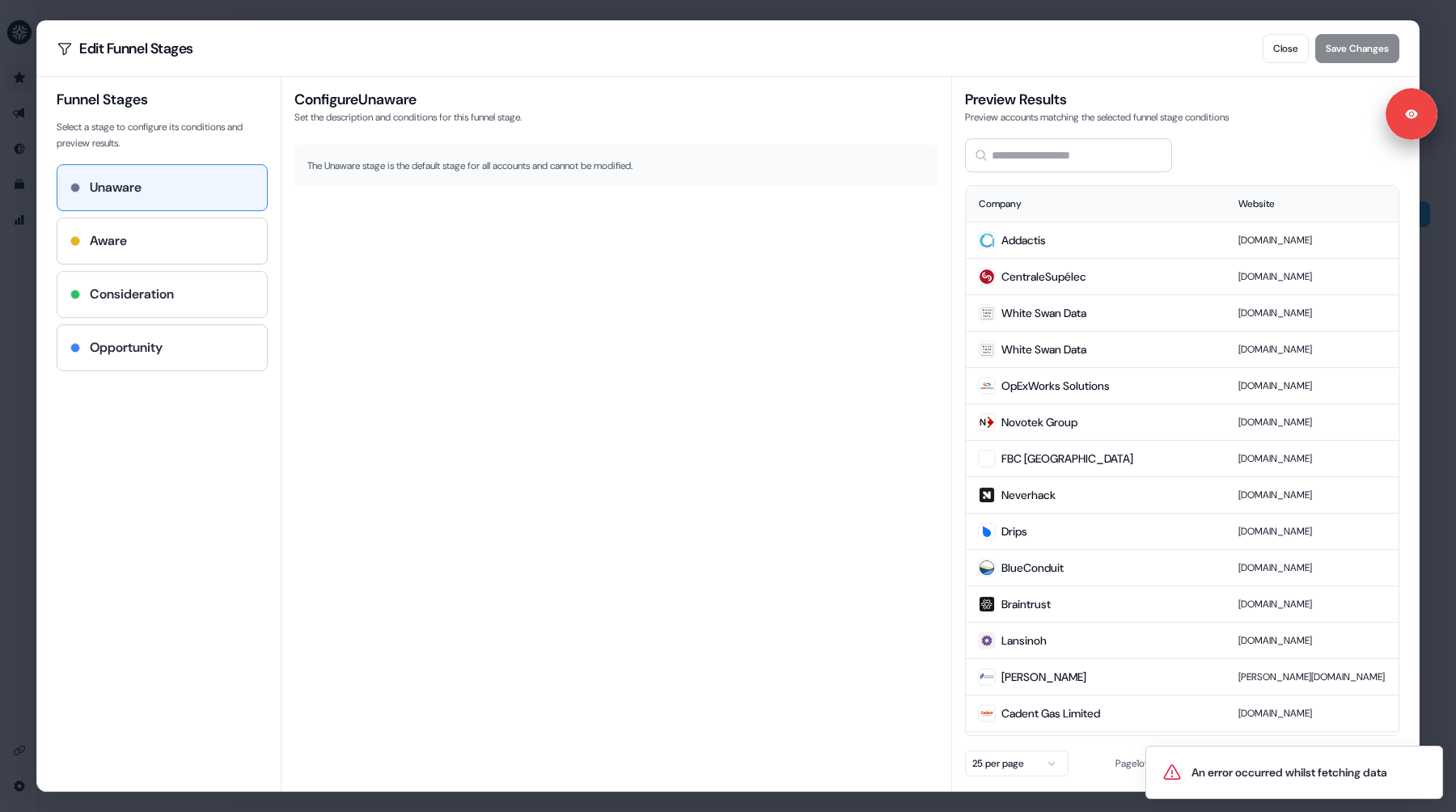
click at [164, 305] on div "Consideration" at bounding box center [162, 295] width 210 height 45
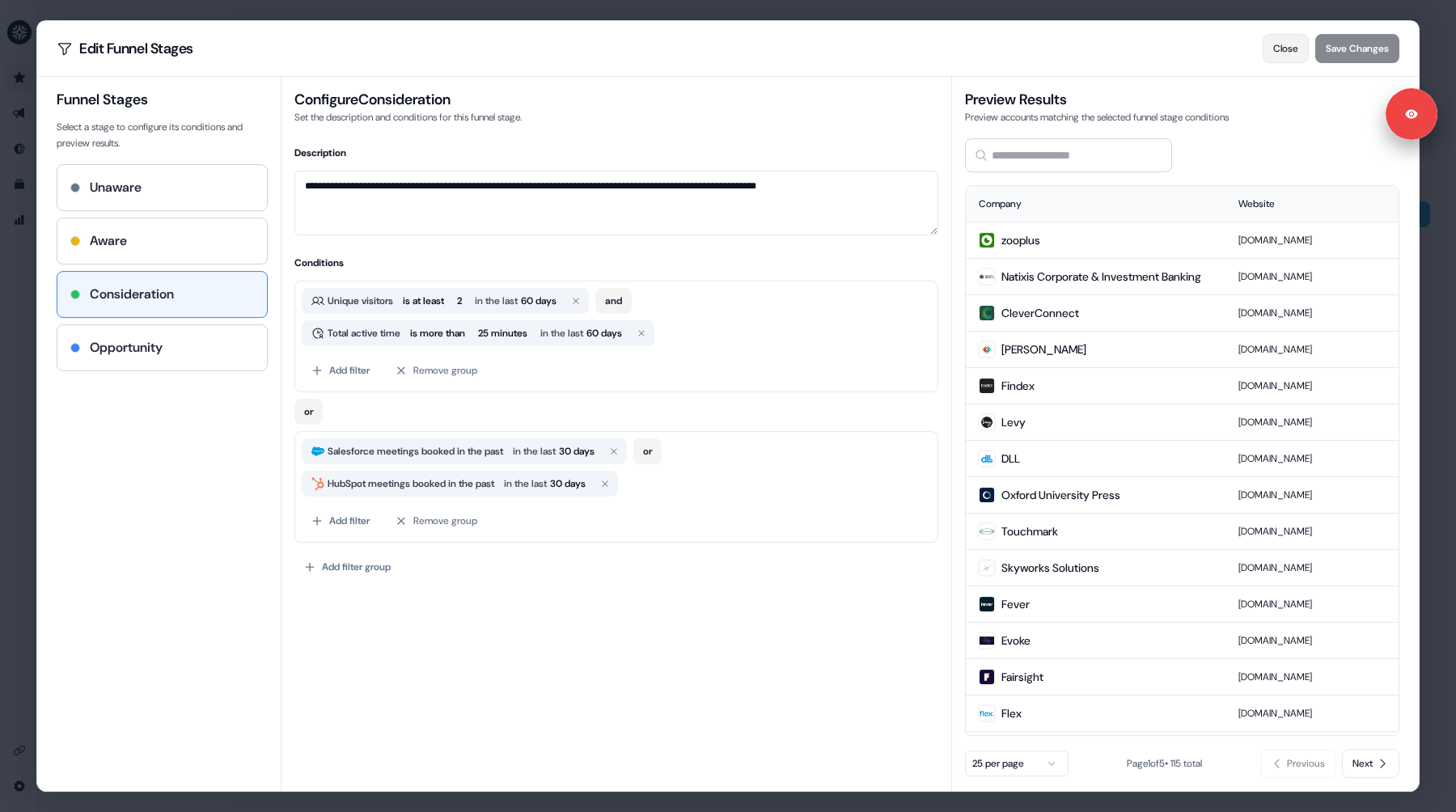
click at [1280, 36] on button "Close" at bounding box center [1285, 48] width 46 height 29
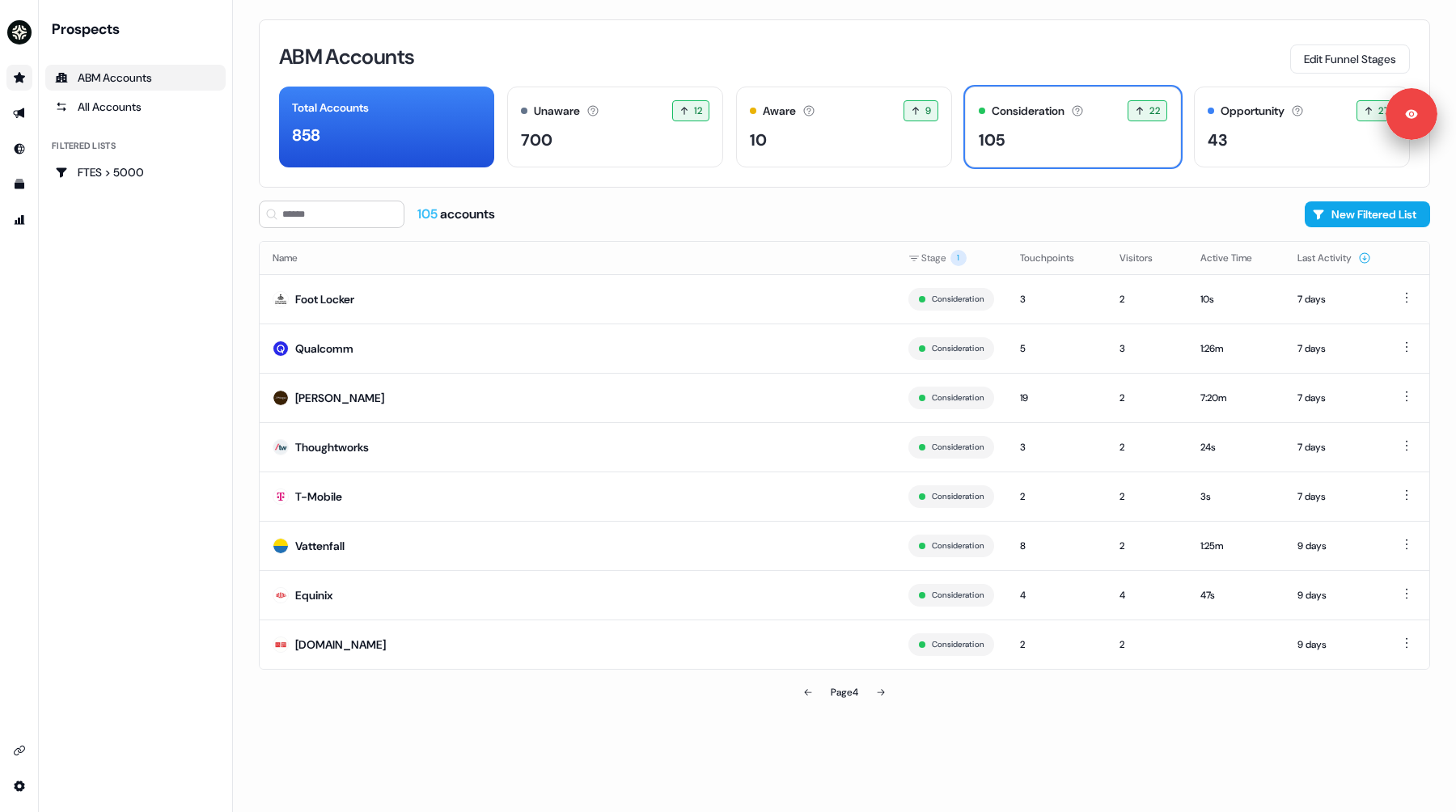
click at [166, 333] on div "Prospects ABM Accounts All Accounts Filtered lists FTES > 5000" at bounding box center [135, 405] width 181 height 773
click at [14, 107] on link "Go to outbound experience" at bounding box center [19, 113] width 26 height 26
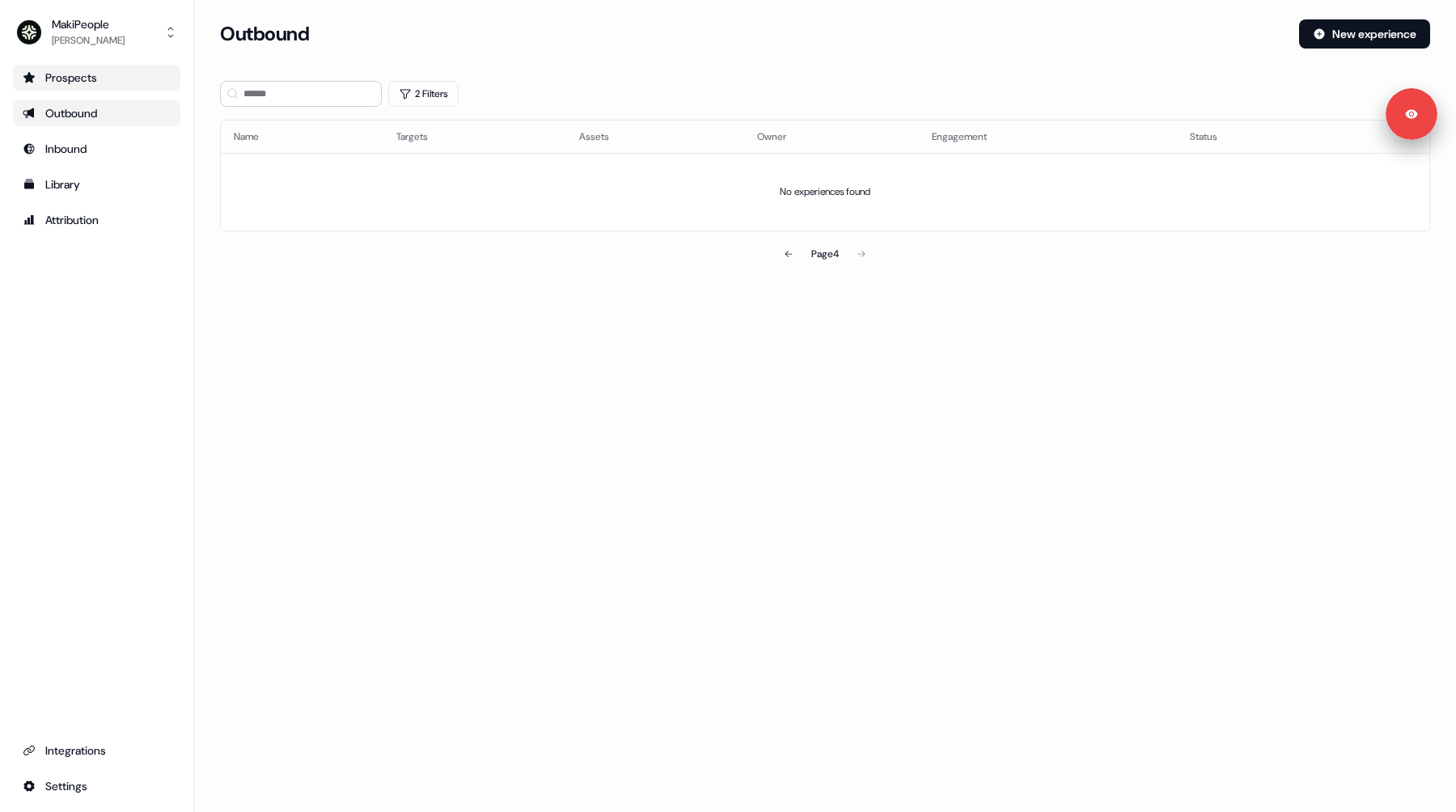
click at [80, 112] on div "Outbound" at bounding box center [97, 112] width 148 height 16
click at [61, 72] on div "Prospects" at bounding box center [97, 77] width 148 height 16
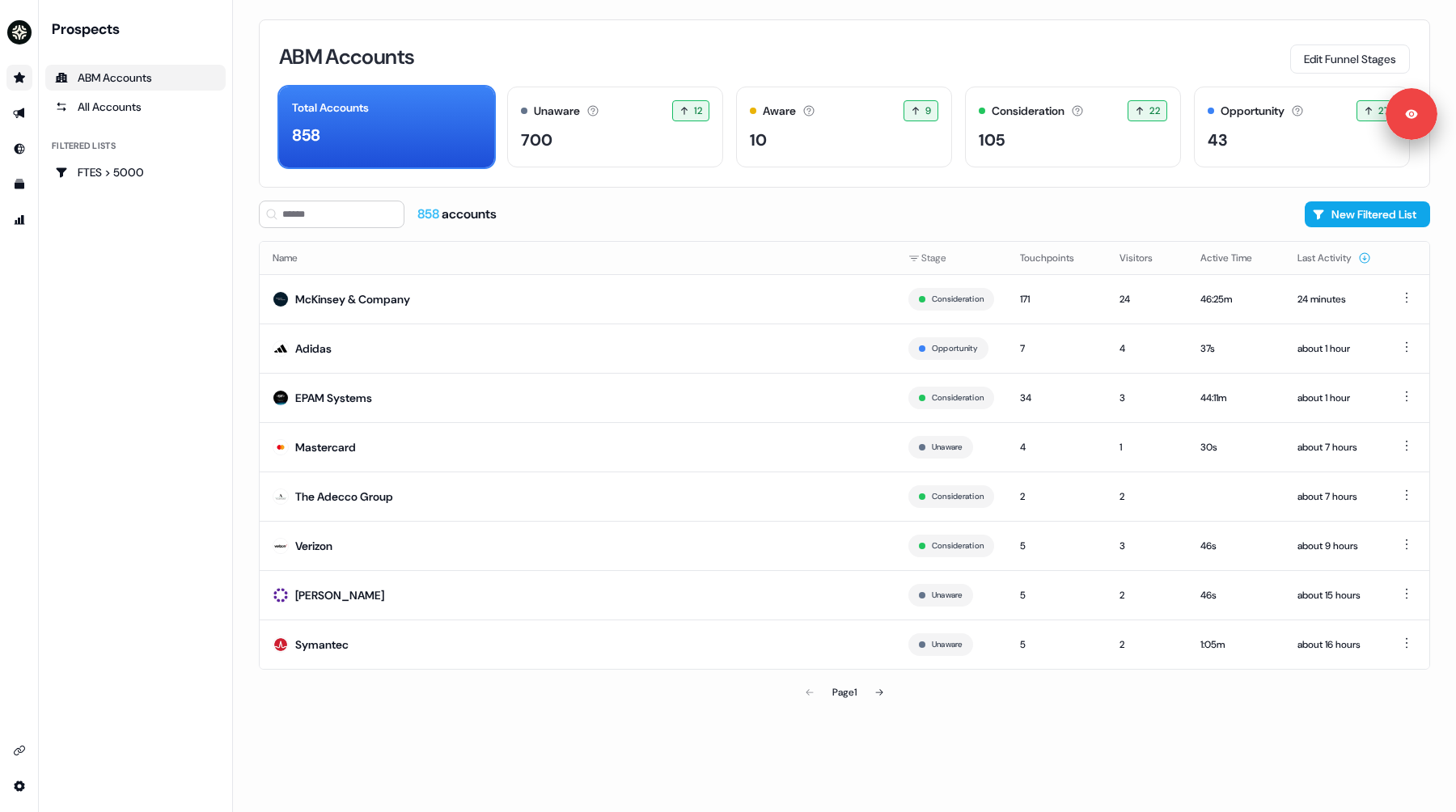
click at [4, 114] on li "side nav menu" at bounding box center [19, 113] width 38 height 26
click at [21, 111] on icon "Go to outbound experience" at bounding box center [19, 113] width 12 height 11
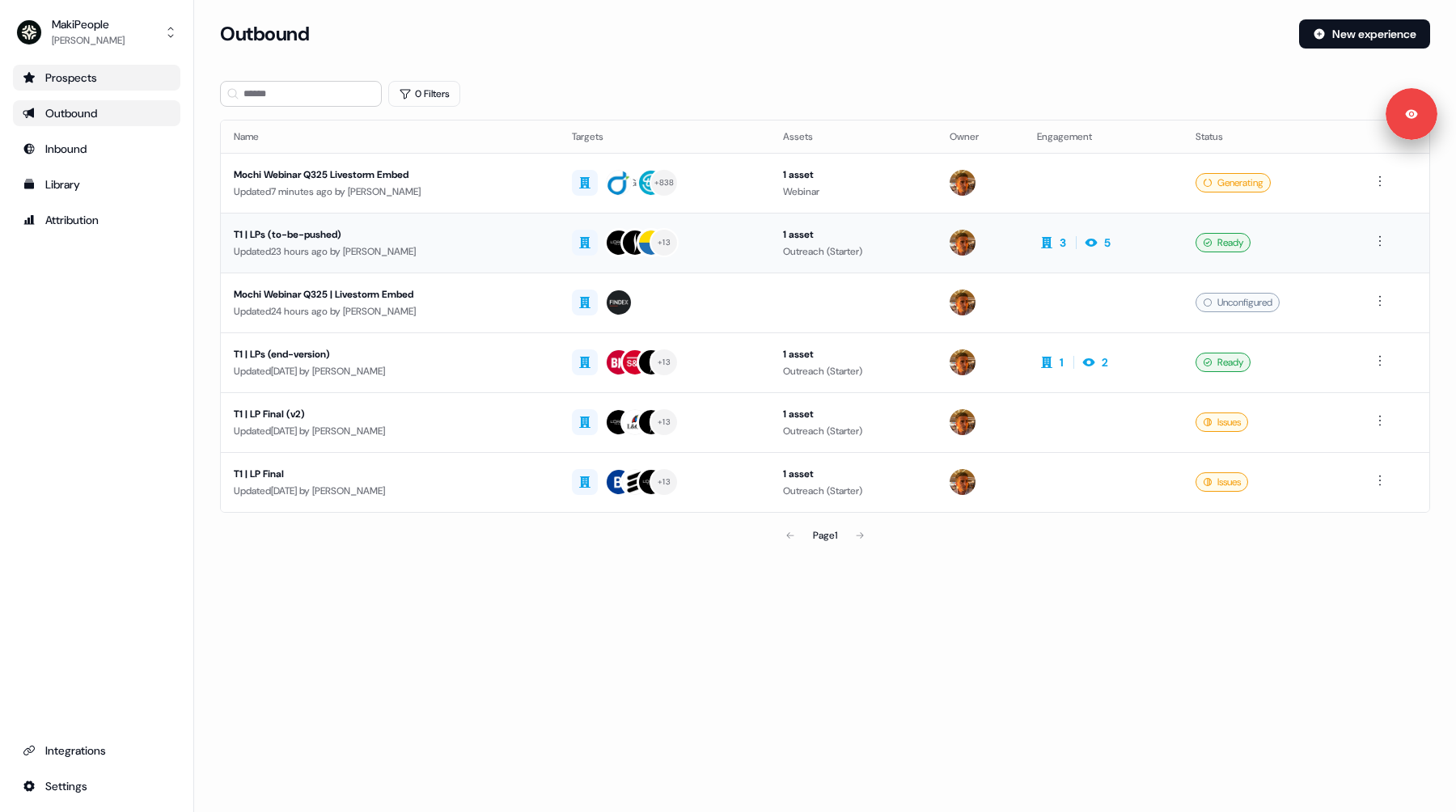
click at [520, 238] on div "T1 | LPs (to-be-pushed)" at bounding box center [390, 234] width 312 height 16
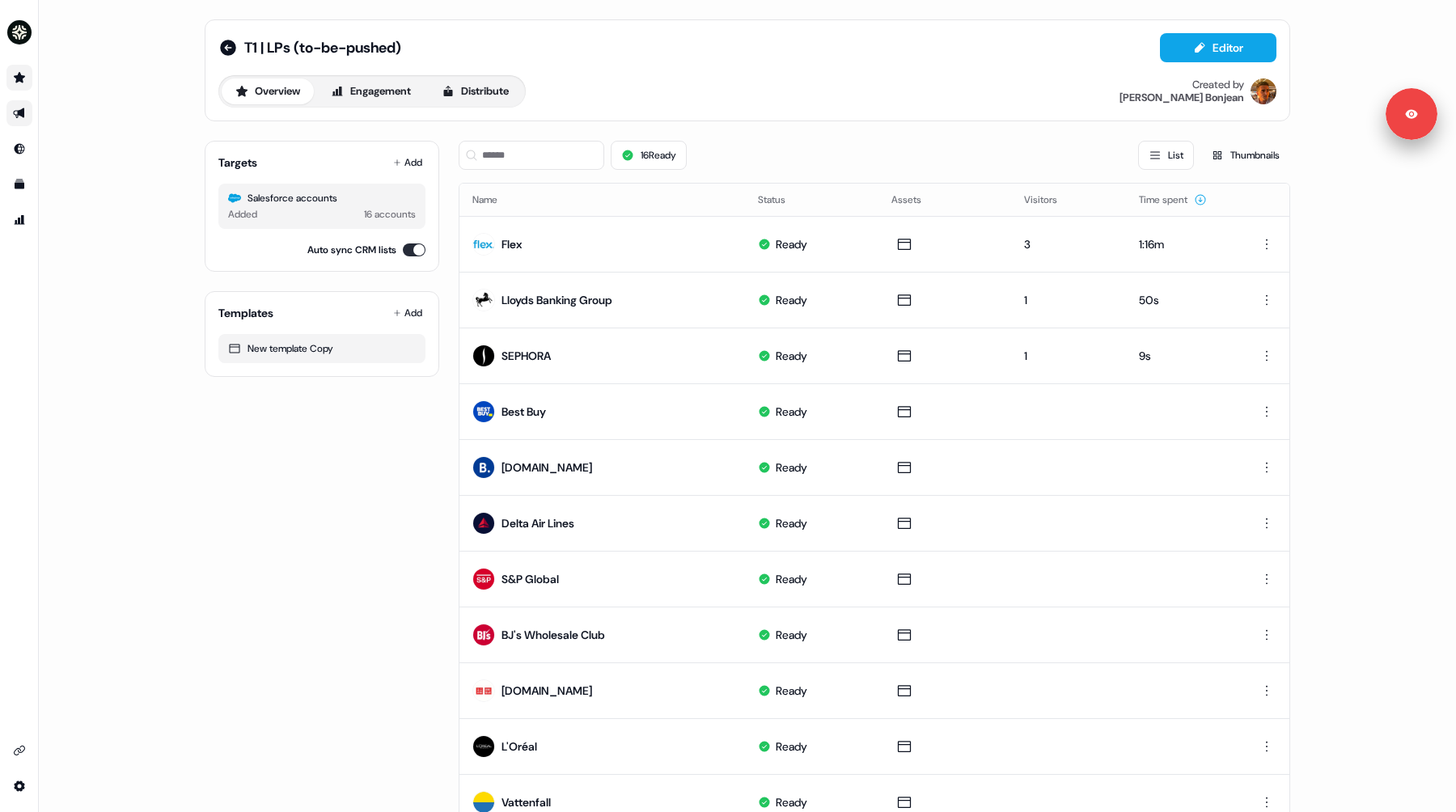
click at [806, 128] on div "16 Ready List Thumbnails" at bounding box center [874, 156] width 832 height 55
click at [810, 149] on div "16 Ready List Thumbnails" at bounding box center [874, 155] width 832 height 29
click at [465, 93] on button "Distribute" at bounding box center [475, 91] width 95 height 26
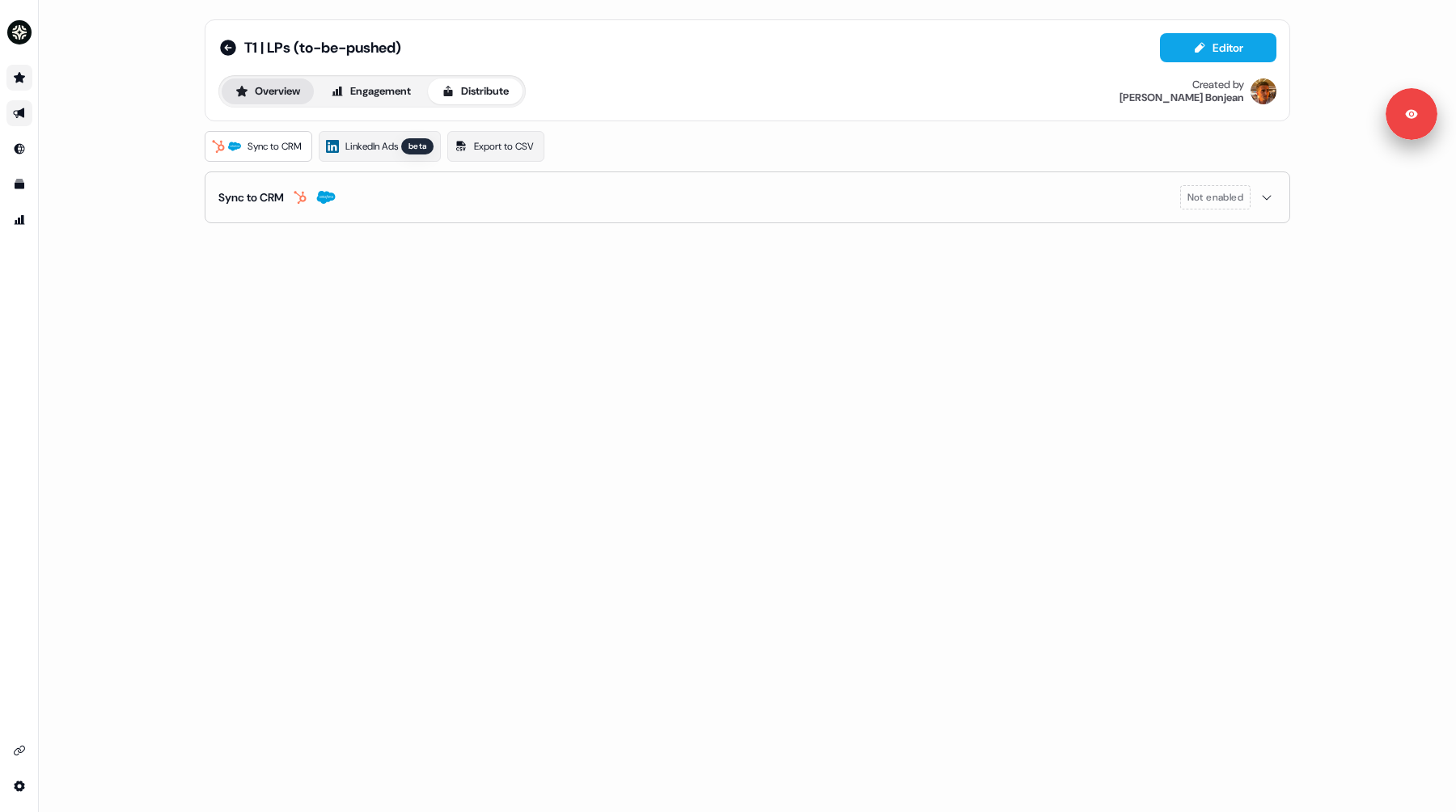
click at [291, 89] on button "Overview" at bounding box center [267, 91] width 92 height 26
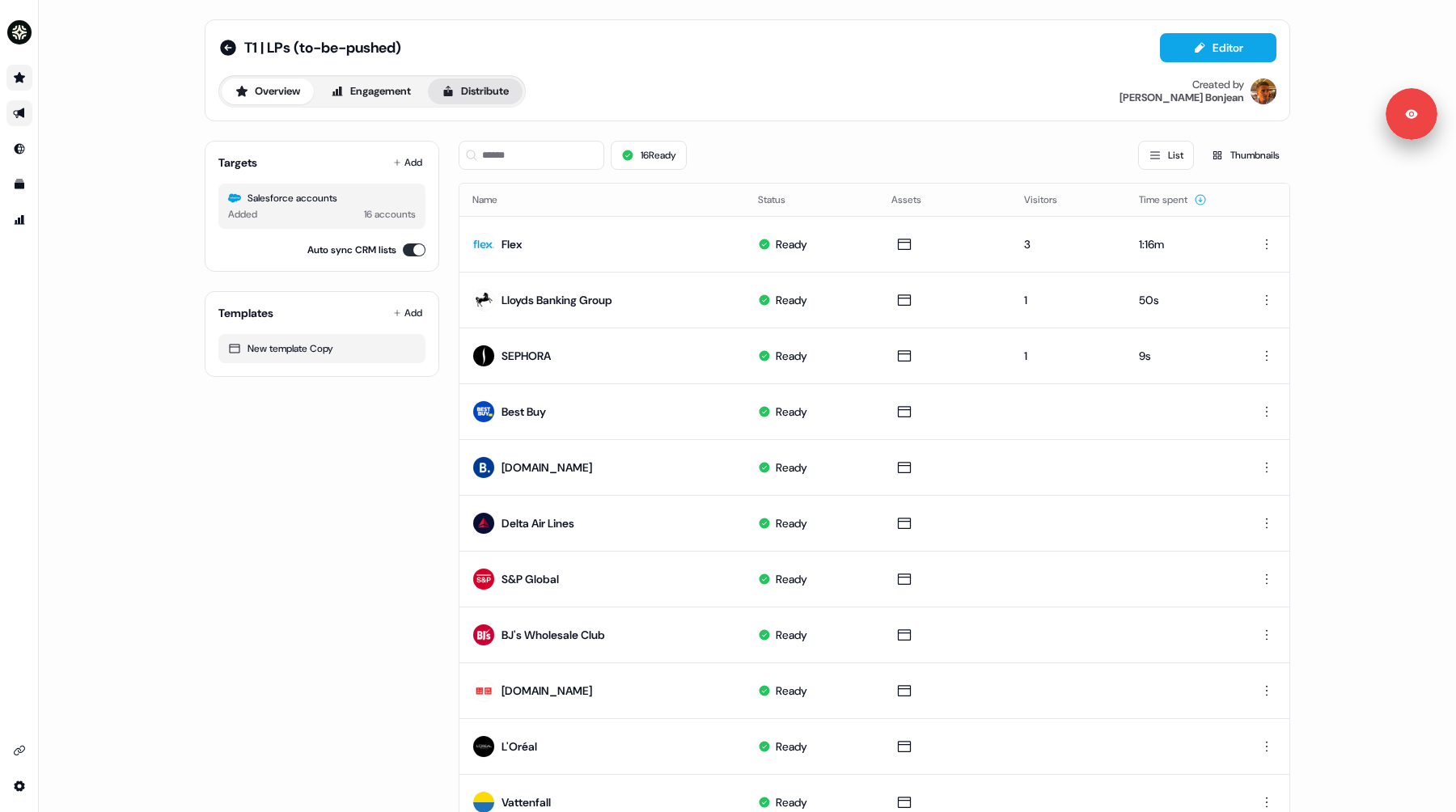
click at [485, 87] on button "Distribute" at bounding box center [475, 91] width 95 height 26
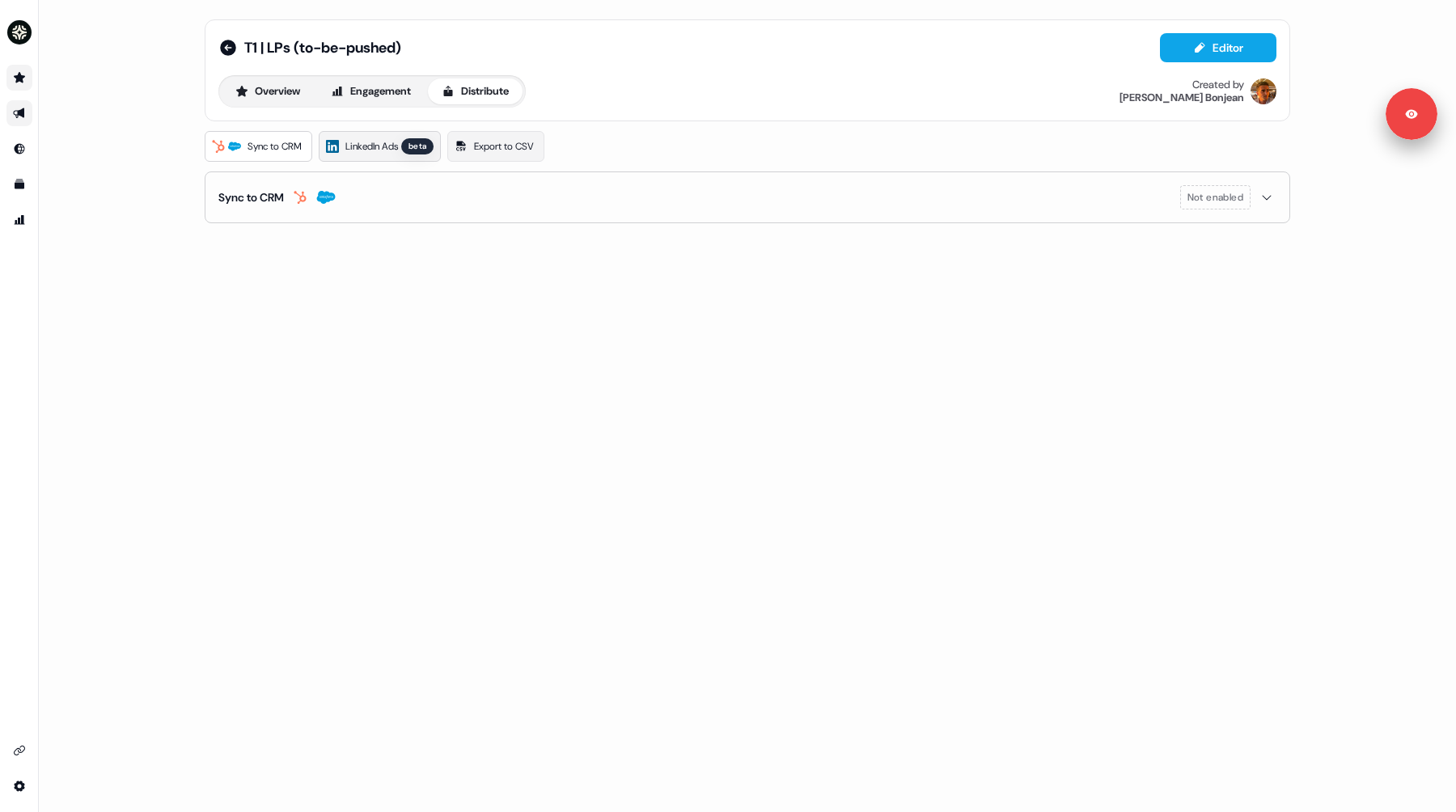
click at [367, 141] on span "LinkedIn Ads" at bounding box center [371, 146] width 52 height 16
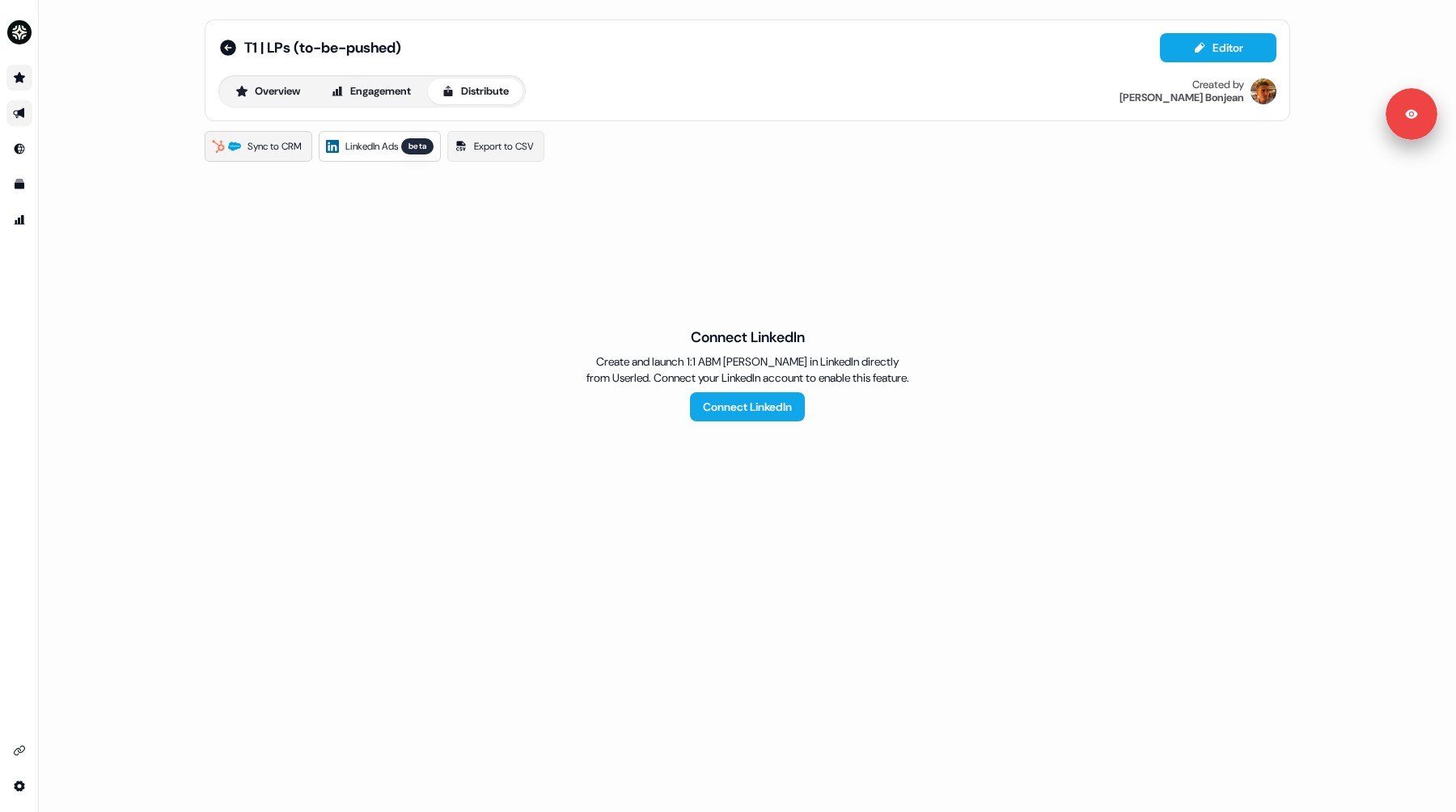
click at [241, 145] on link "Sync to CRM" at bounding box center [258, 146] width 107 height 31
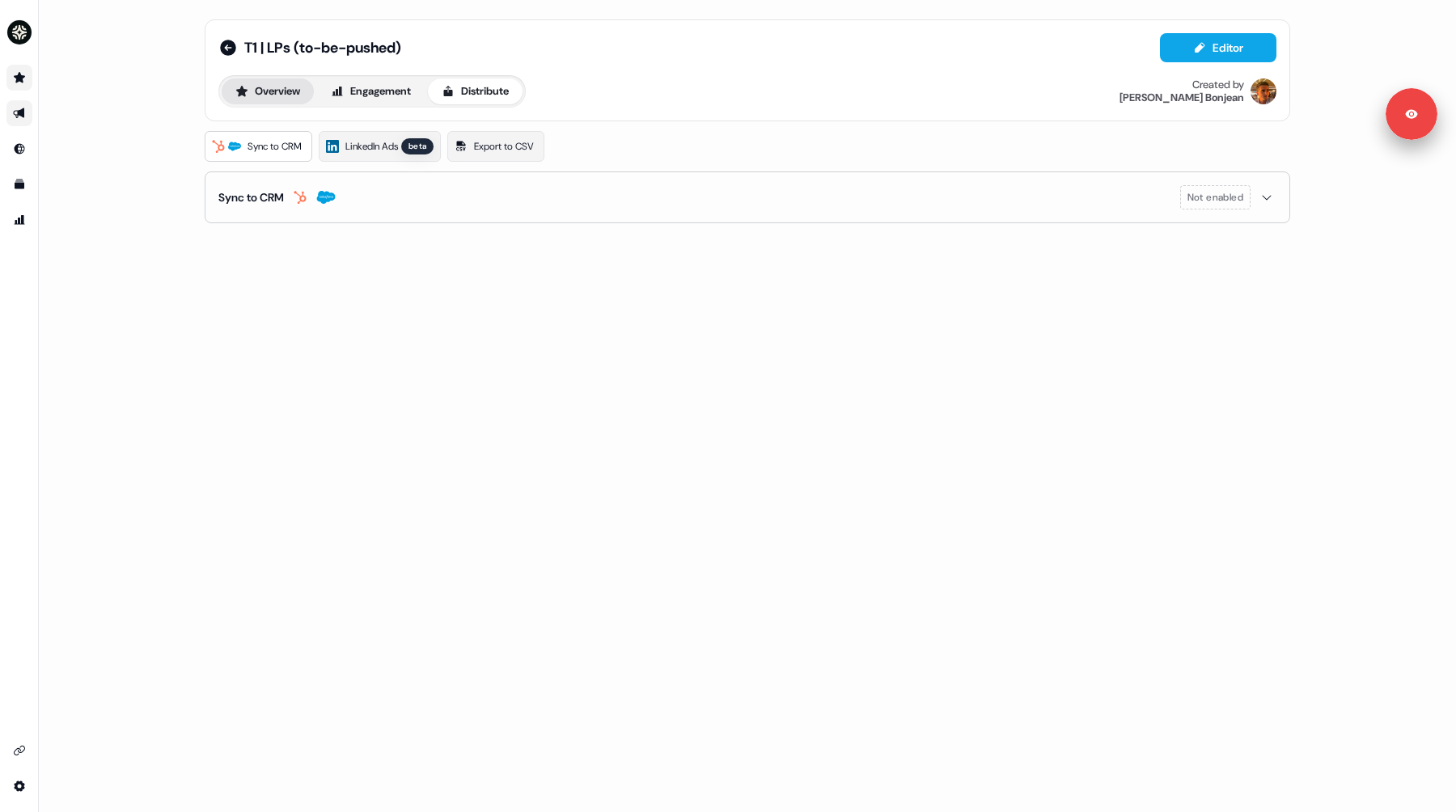
click at [281, 91] on button "Overview" at bounding box center [267, 91] width 92 height 26
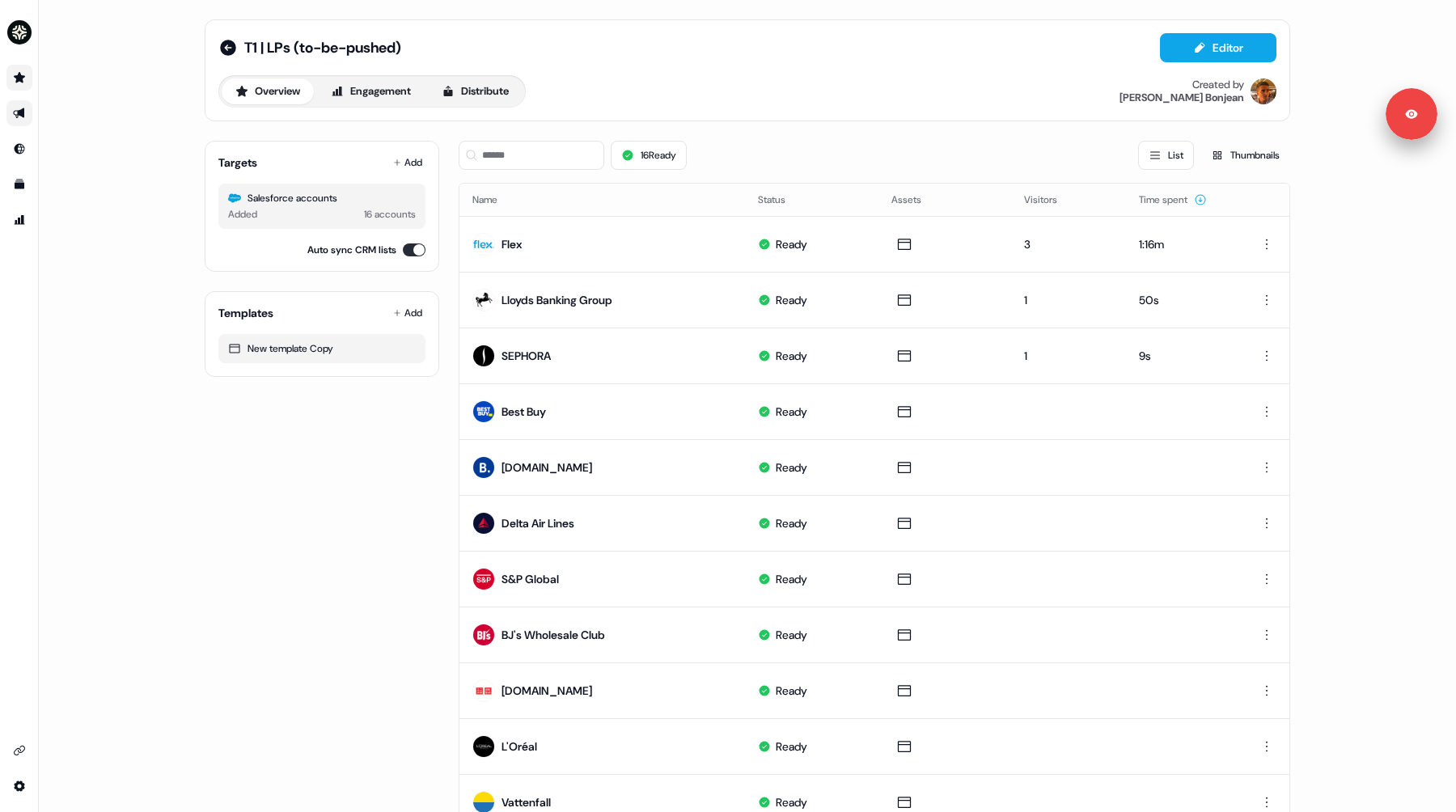
click at [783, 42] on div "T1 | LPs (to-be-pushed) Editor" at bounding box center [747, 47] width 1058 height 29
click at [1362, 308] on div "T1 | LPs (to-be-pushed) Editor Overview Engagement Distribute Created by Vincen…" at bounding box center [748, 406] width 1418 height 812
click at [845, 136] on div "16 Ready List Thumbnails" at bounding box center [874, 156] width 832 height 55
click at [226, 613] on div "Targets Add Salesforce accounts Added 16 accounts Auto sync CRM lists Templates…" at bounding box center [322, 635] width 235 height 1014
click at [264, 516] on div "Targets Add Salesforce accounts Added 16 accounts Auto sync CRM lists Templates…" at bounding box center [322, 635] width 235 height 1014
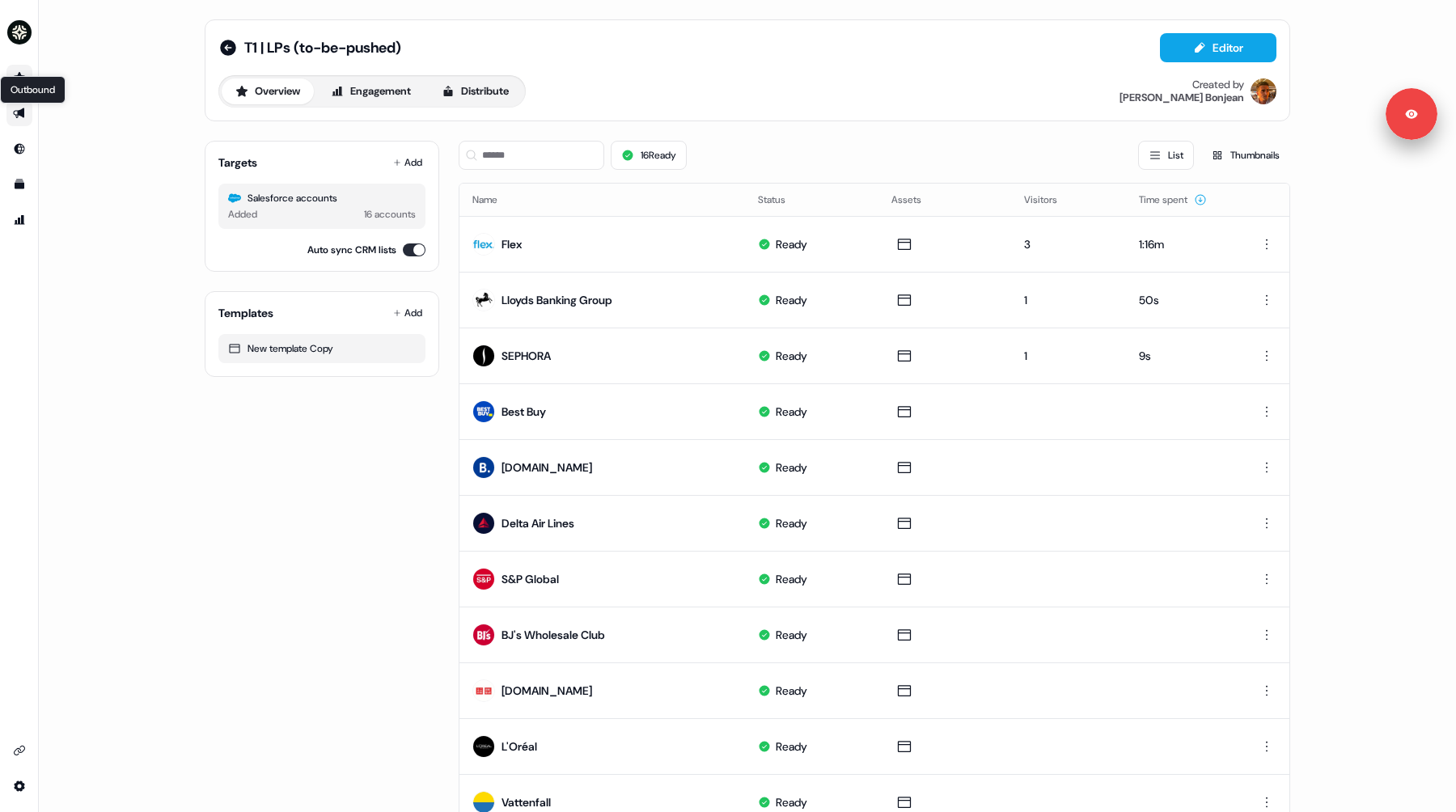
click at [13, 111] on icon "Go to outbound experience" at bounding box center [20, 113] width 13 height 13
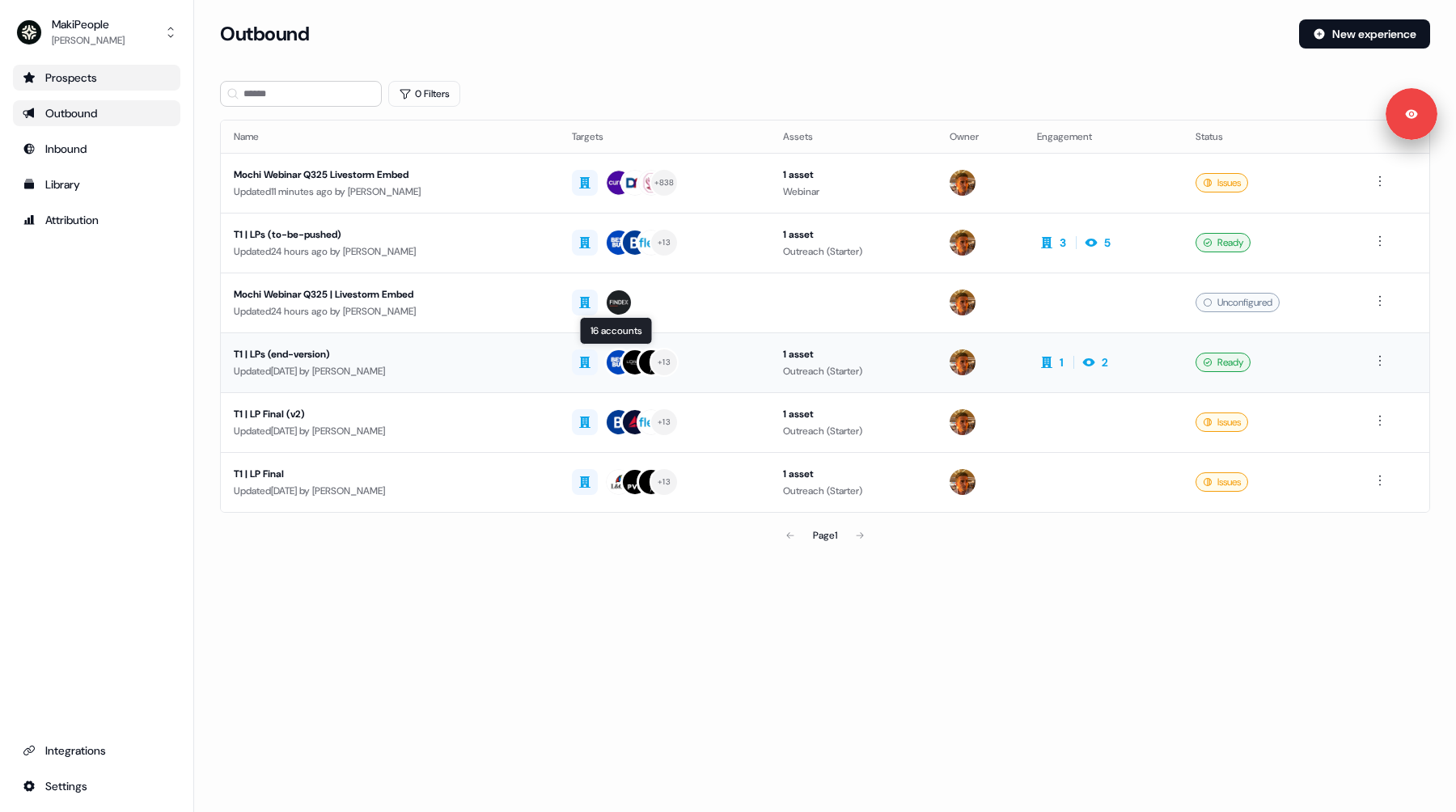
click at [698, 357] on div "+ 13" at bounding box center [664, 362] width 186 height 29
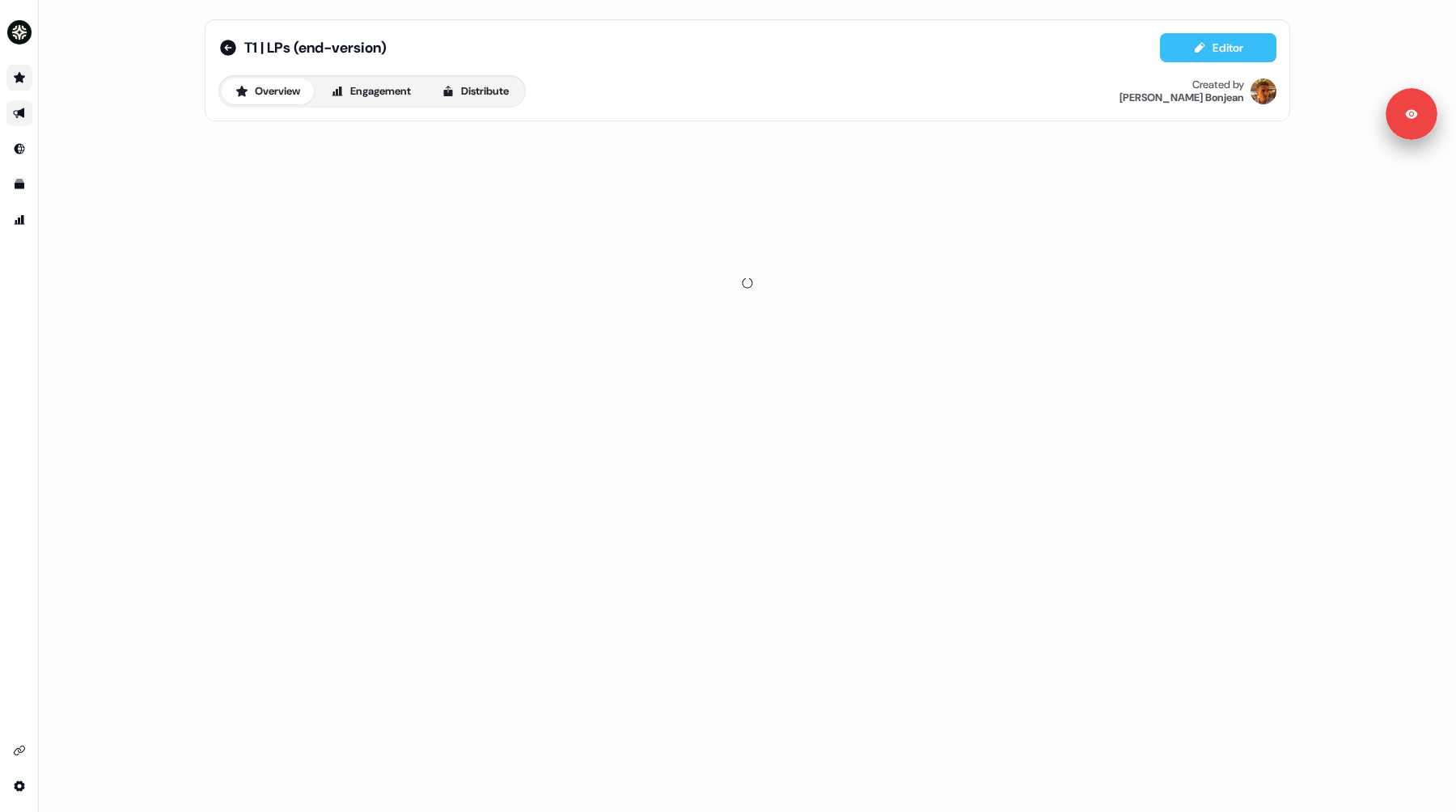
click at [1182, 52] on button "Editor" at bounding box center [1219, 47] width 117 height 29
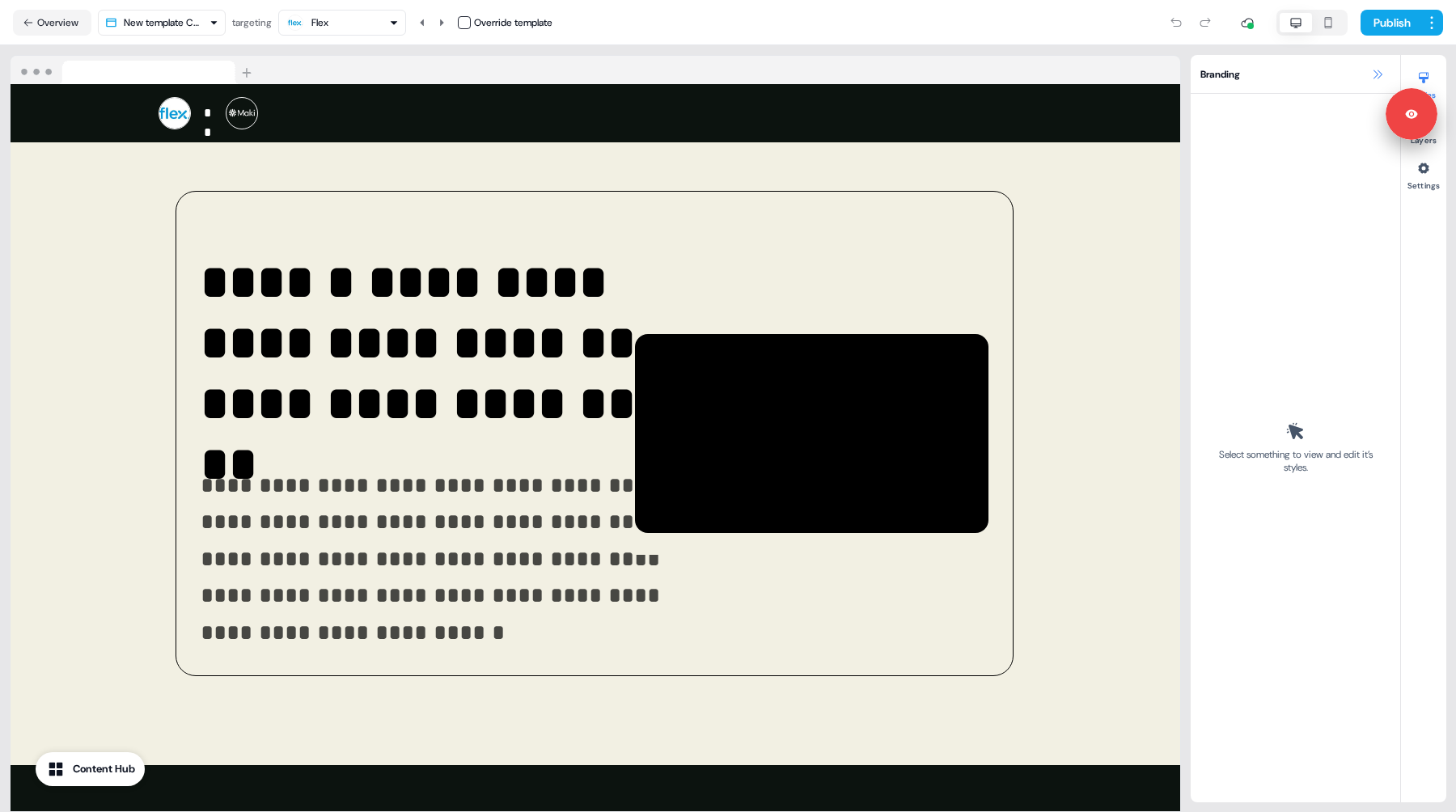
click at [1379, 69] on icon at bounding box center [1378, 75] width 13 height 13
click at [1376, 76] on icon at bounding box center [1378, 74] width 9 height 9
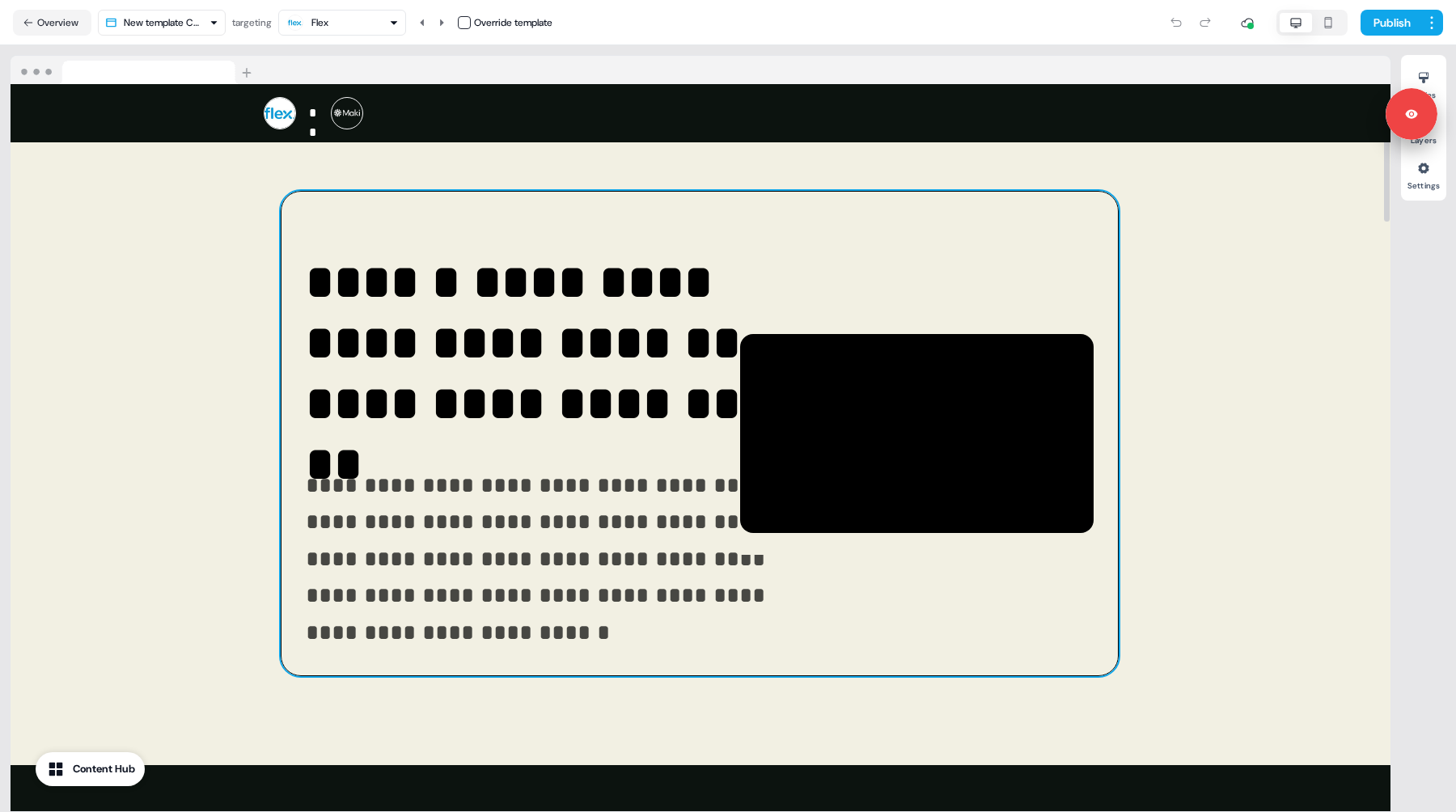
click at [725, 216] on div "**********" at bounding box center [699, 433] width 838 height 485
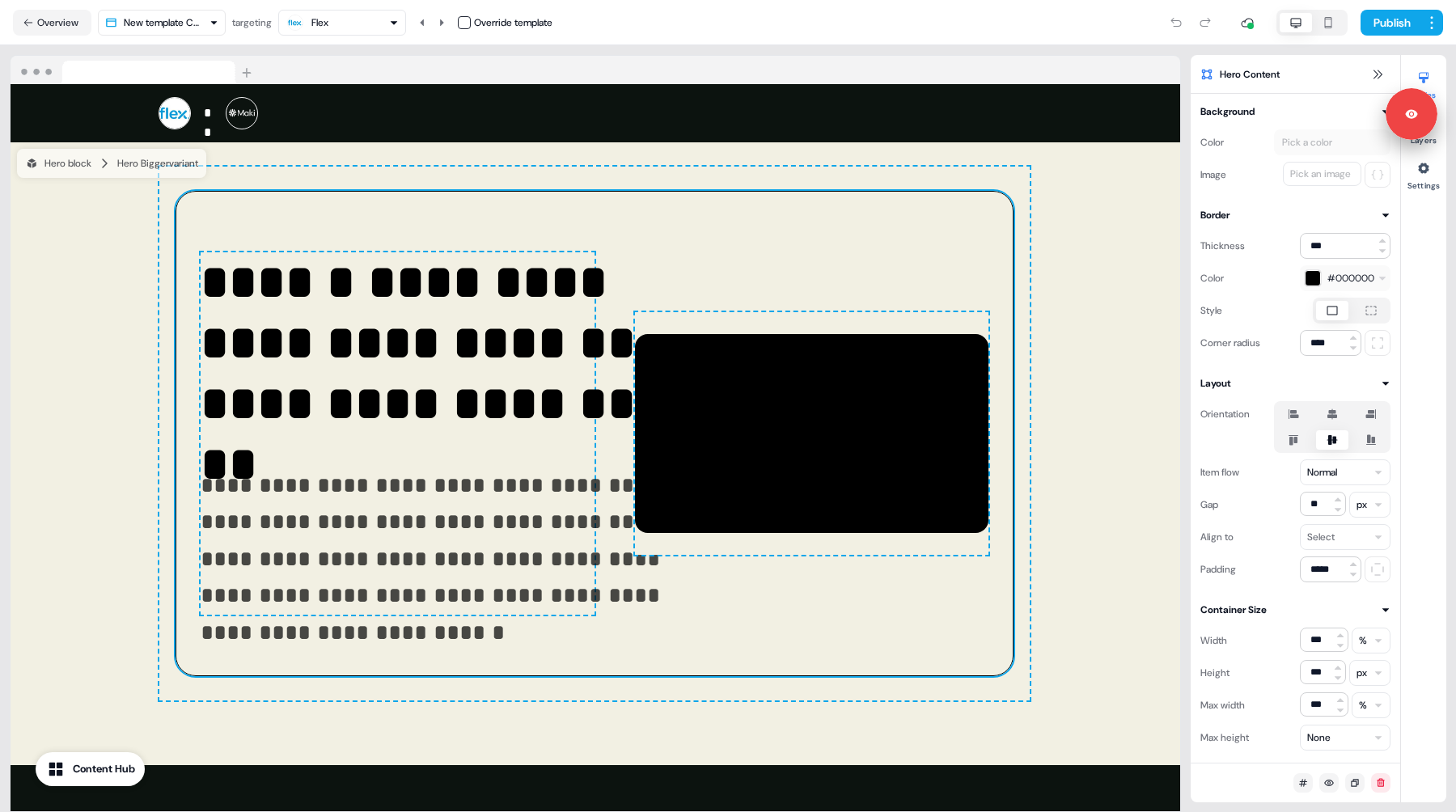
drag, startPoint x: 733, startPoint y: 17, endPoint x: 681, endPoint y: 2, distance: 54.1
click at [733, 17] on div "Publish" at bounding box center [998, 22] width 891 height 32
